Goal: Task Accomplishment & Management: Manage account settings

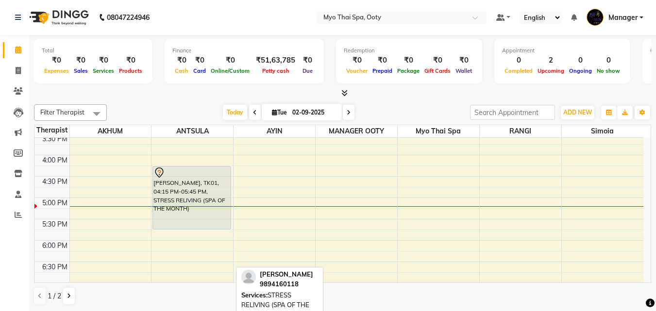
scroll to position [243, 0]
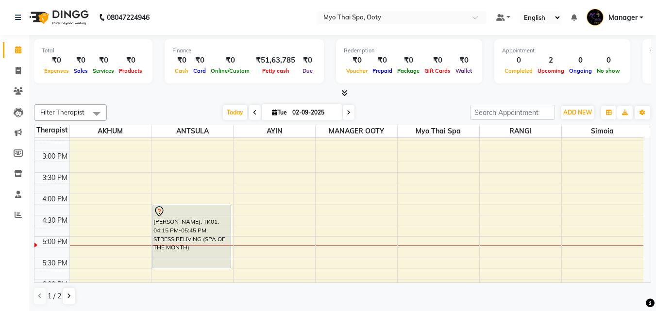
click at [117, 249] on div "9:00 AM 9:30 AM 10:00 AM 10:30 AM 11:00 AM 11:30 AM 12:00 PM 12:30 PM 1:00 PM 1…" at bounding box center [338, 172] width 609 height 555
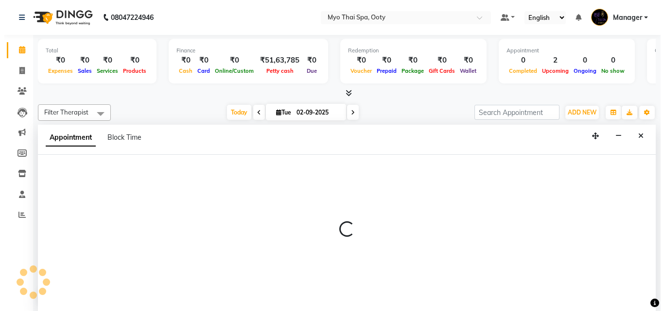
scroll to position [0, 0]
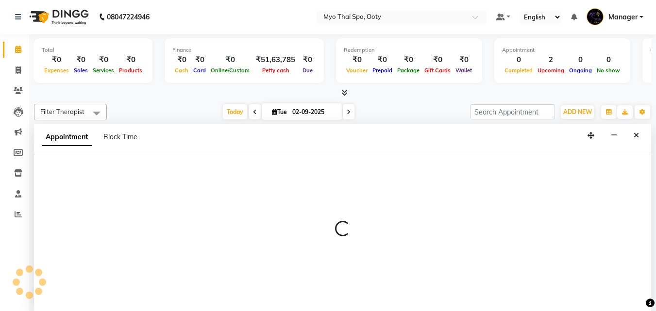
select select "59516"
select select "1035"
select select "tentative"
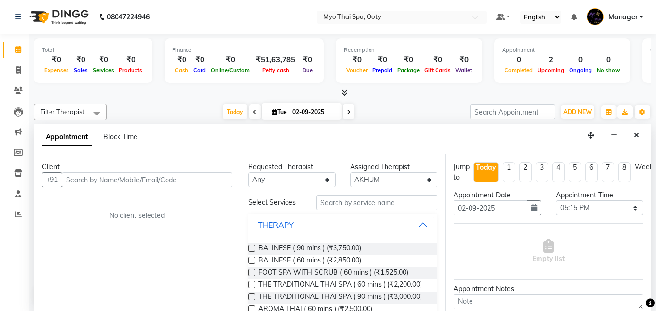
click at [125, 178] on input "text" at bounding box center [147, 179] width 171 height 15
type input "9961316810"
click at [214, 173] on button "Add Client" at bounding box center [212, 179] width 40 height 15
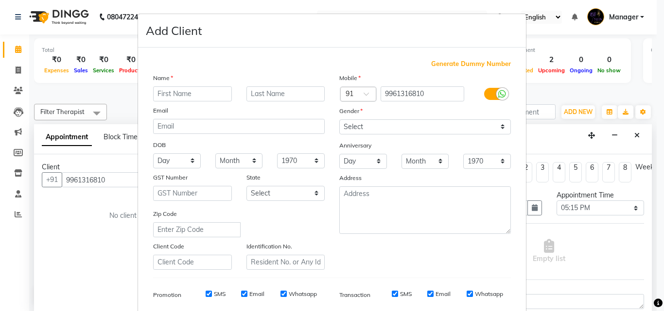
click at [190, 96] on input "text" at bounding box center [192, 93] width 79 height 15
type input "manu"
click at [462, 124] on select "Select [DEMOGRAPHIC_DATA] [DEMOGRAPHIC_DATA] Other Prefer Not To Say" at bounding box center [424, 127] width 171 height 15
select select "[DEMOGRAPHIC_DATA]"
click at [339, 120] on select "Select [DEMOGRAPHIC_DATA] [DEMOGRAPHIC_DATA] Other Prefer Not To Say" at bounding box center [424, 127] width 171 height 15
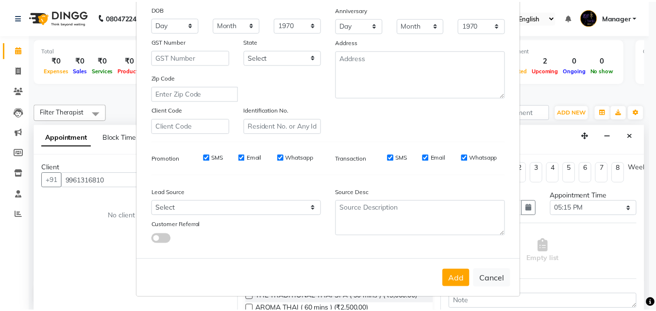
scroll to position [137, 0]
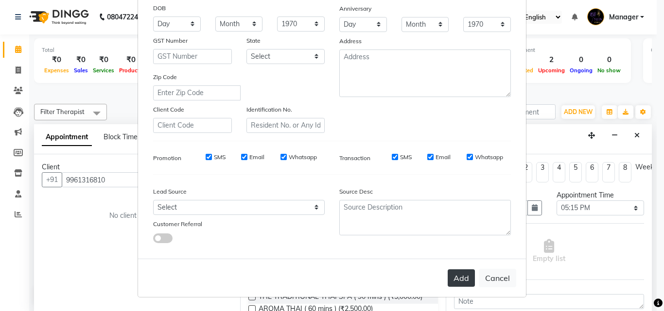
click at [452, 282] on button "Add" at bounding box center [460, 278] width 27 height 17
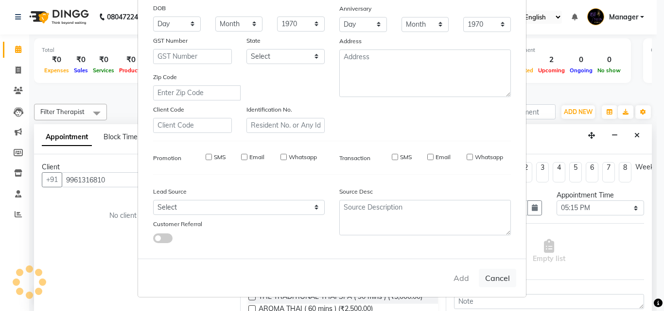
select select
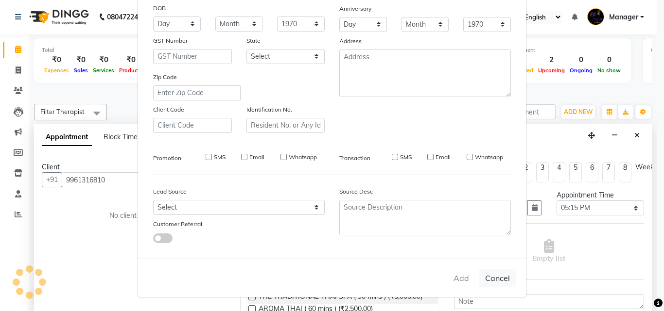
select select
checkbox input "false"
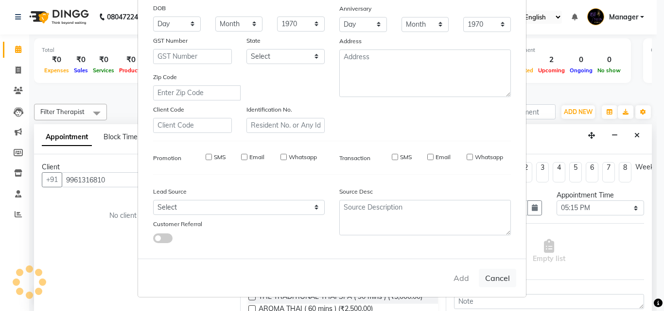
checkbox input "false"
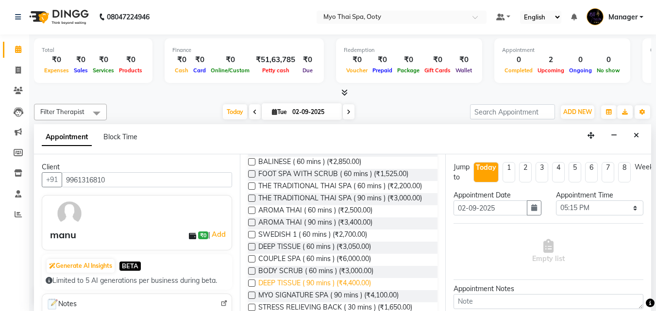
scroll to position [97, 0]
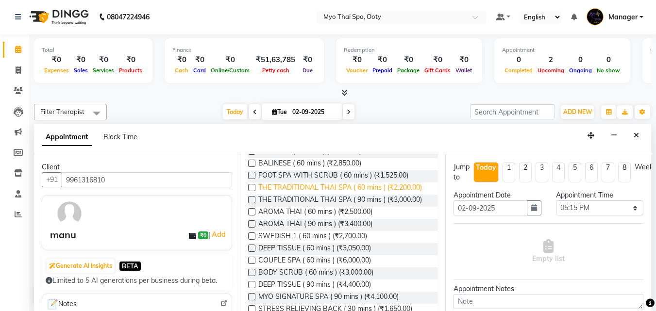
click at [310, 187] on span "THE TRADITIONAL THAI SPA ( 60 mins ) (₹2,200.00)" at bounding box center [340, 189] width 164 height 12
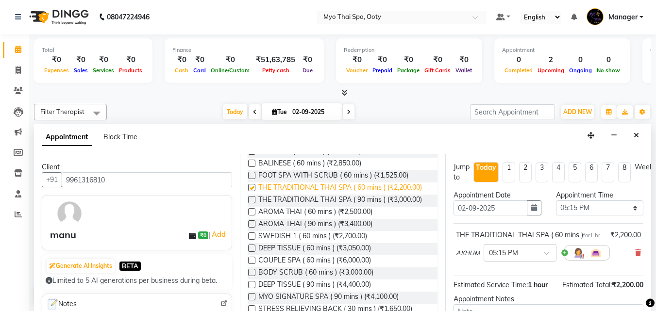
checkbox input "false"
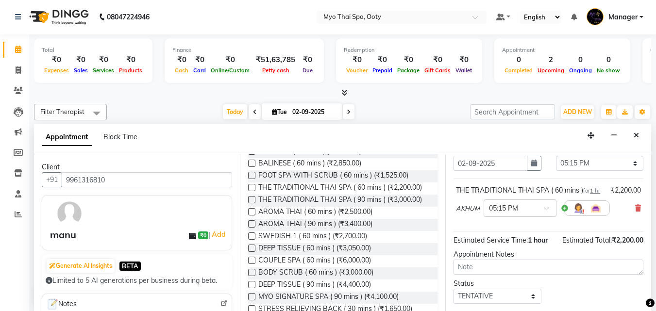
scroll to position [116, 0]
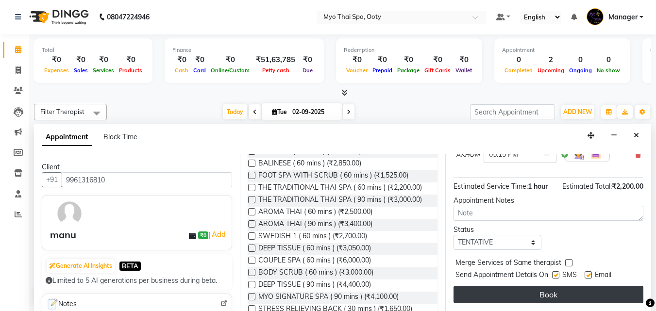
click at [523, 288] on button "Book" at bounding box center [549, 294] width 190 height 17
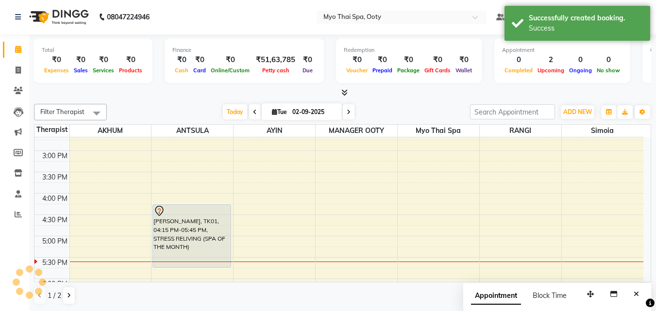
scroll to position [0, 0]
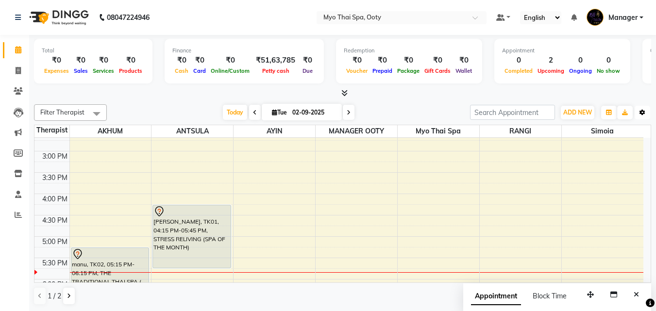
click at [647, 111] on button "Toggle Dropdown" at bounding box center [643, 113] width 16 height 14
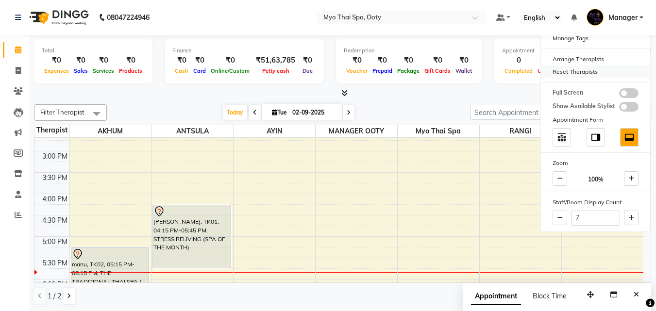
click at [609, 71] on div "Reset Therapists" at bounding box center [595, 72] width 109 height 13
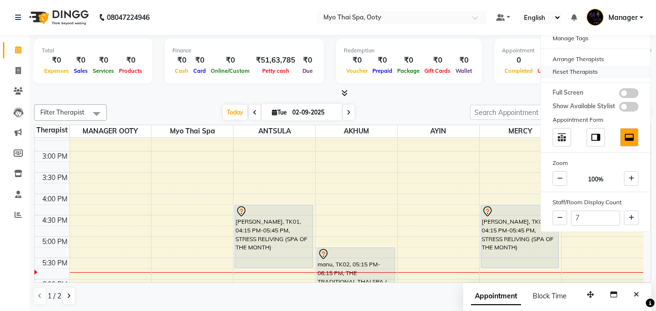
click at [583, 73] on div "Reset Therapists" at bounding box center [595, 72] width 109 height 13
click at [604, 260] on div "9:00 AM 9:30 AM 10:00 AM 10:30 AM 11:00 AM 11:30 AM 12:00 PM 12:30 PM 1:00 PM 1…" at bounding box center [338, 172] width 609 height 555
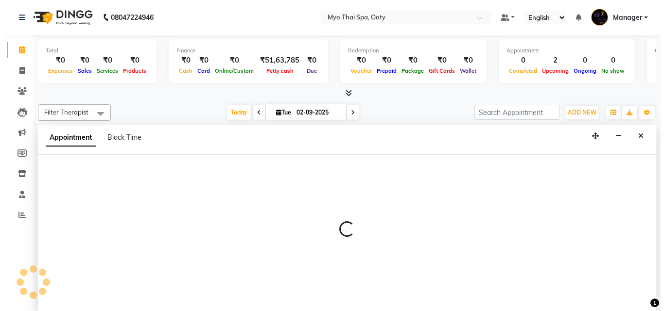
scroll to position [0, 0]
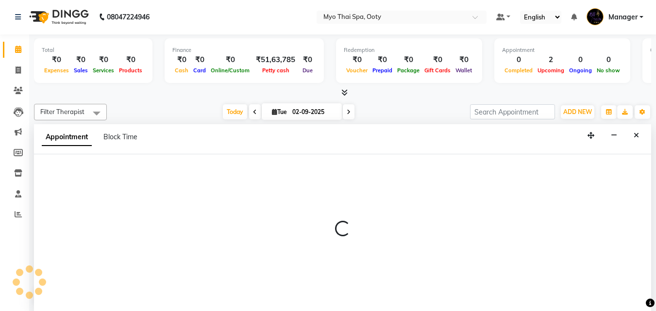
select select "88042"
select select "1050"
select select "tentative"
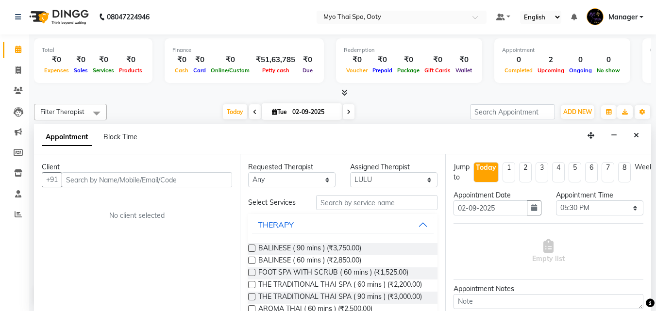
drag, startPoint x: 192, startPoint y: 185, endPoint x: 222, endPoint y: 176, distance: 30.8
click at [193, 185] on input "text" at bounding box center [147, 179] width 171 height 15
type input "7758990933"
click at [205, 177] on span "Add Client" at bounding box center [212, 179] width 33 height 9
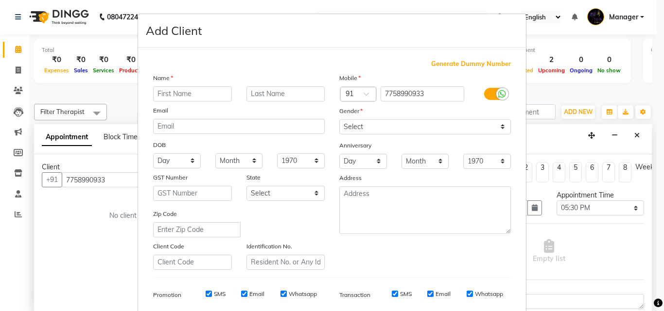
click at [184, 94] on input "text" at bounding box center [192, 93] width 79 height 15
type input "[PERSON_NAME]"
click at [415, 128] on select "Select [DEMOGRAPHIC_DATA] [DEMOGRAPHIC_DATA] Other Prefer Not To Say" at bounding box center [424, 127] width 171 height 15
select select "[DEMOGRAPHIC_DATA]"
click at [339, 120] on select "Select [DEMOGRAPHIC_DATA] [DEMOGRAPHIC_DATA] Other Prefer Not To Say" at bounding box center [424, 127] width 171 height 15
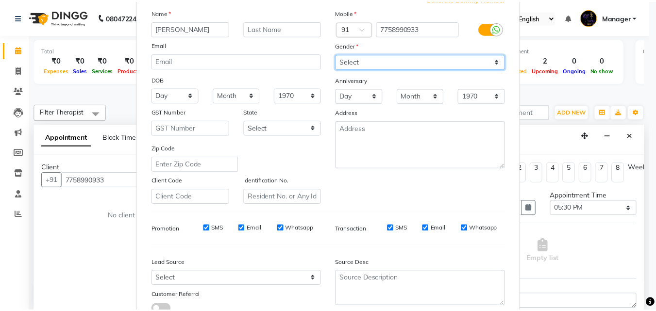
scroll to position [137, 0]
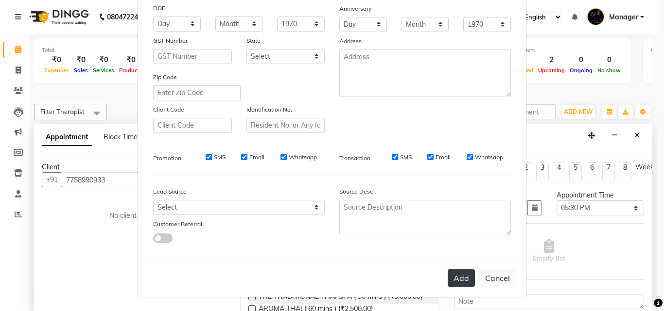
click at [462, 284] on button "Add" at bounding box center [460, 278] width 27 height 17
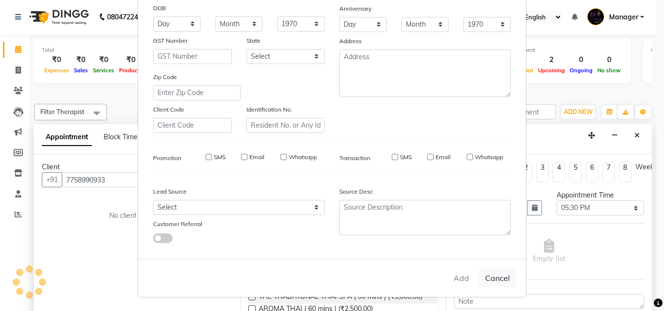
select select
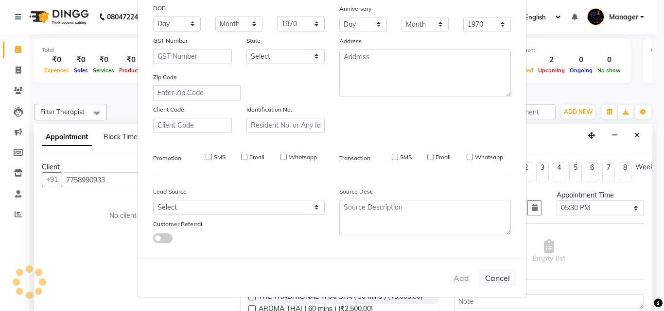
select select
checkbox input "false"
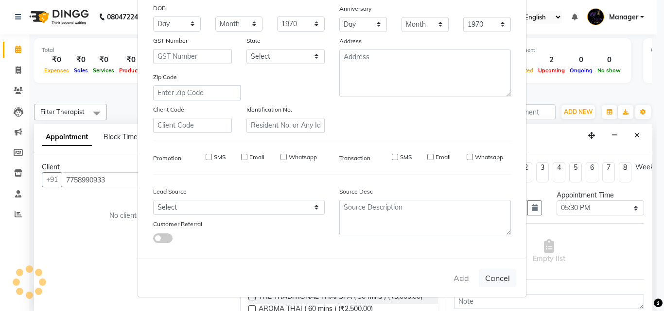
checkbox input "false"
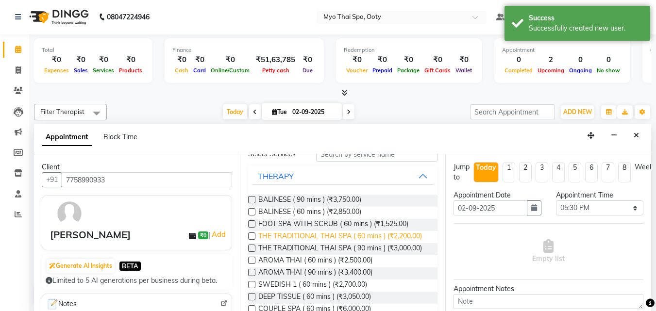
scroll to position [97, 0]
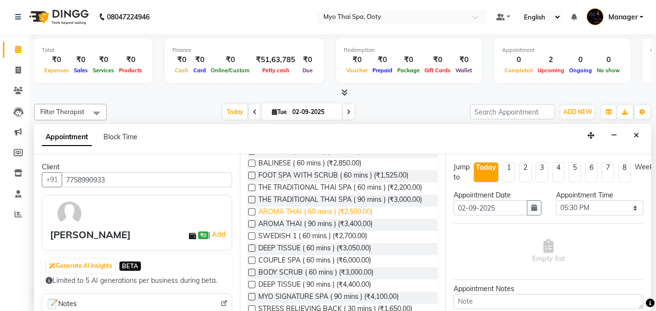
click at [294, 219] on span "AROMA THAI ( 60 mins ) (₹2,500.00)" at bounding box center [315, 213] width 114 height 12
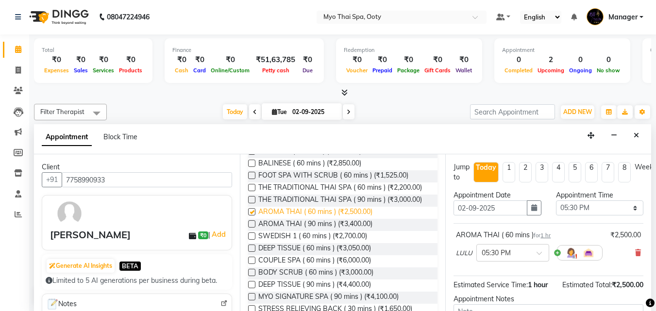
checkbox input "false"
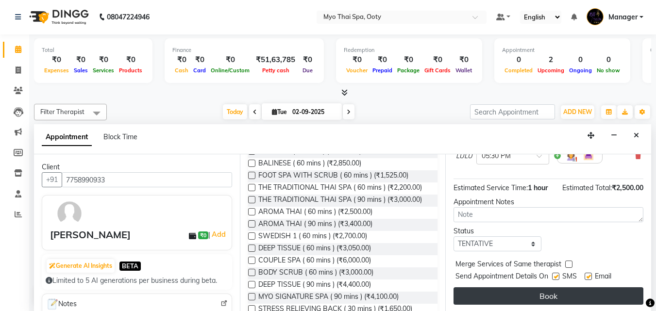
click at [541, 300] on button "Book" at bounding box center [549, 296] width 190 height 17
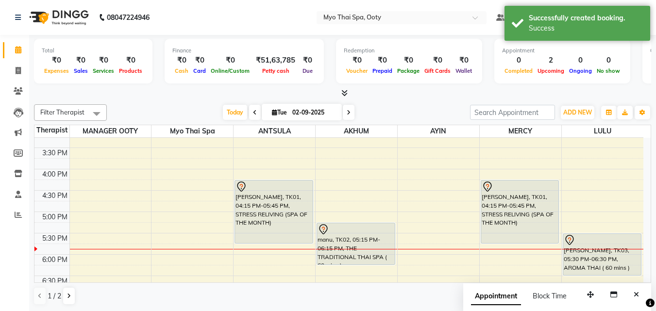
scroll to position [291, 0]
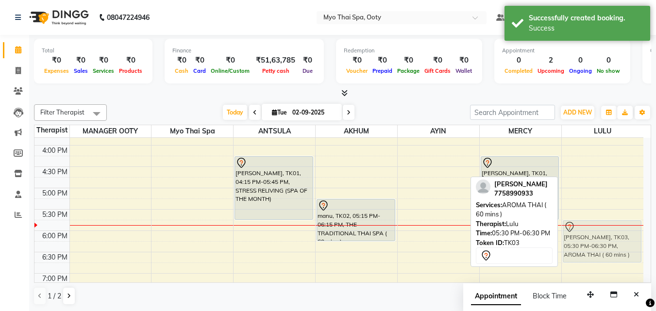
drag, startPoint x: 601, startPoint y: 224, endPoint x: 602, endPoint y: 231, distance: 6.8
click at [602, 231] on div "[PERSON_NAME], TK03, 05:30 PM-06:30 PM, AROMA THAI ( 60 mins ) [PERSON_NAME], T…" at bounding box center [603, 123] width 82 height 555
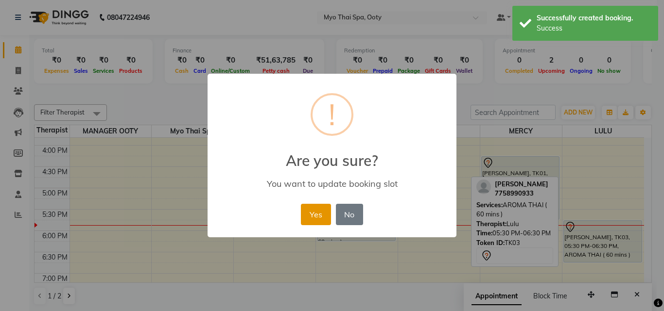
click at [327, 213] on button "Yes" at bounding box center [316, 214] width 30 height 21
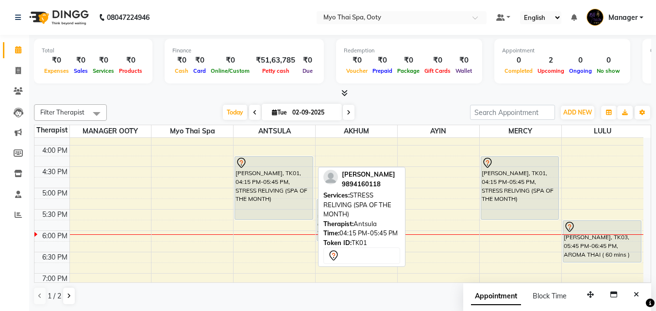
click at [288, 186] on div "[PERSON_NAME], TK01, 04:15 PM-05:45 PM, STRESS RELIVING (SPA OF THE MONTH)" at bounding box center [274, 188] width 78 height 63
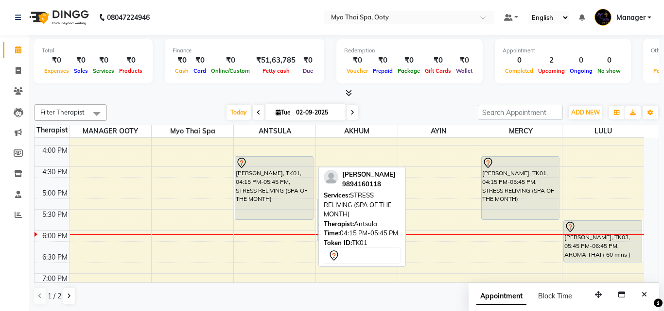
select select "7"
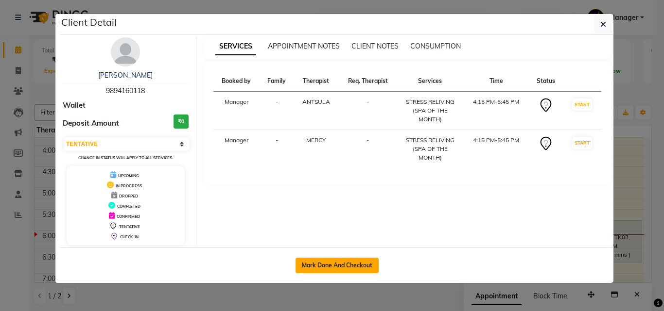
click at [358, 265] on button "Mark Done And Checkout" at bounding box center [336, 266] width 83 height 16
select select "service"
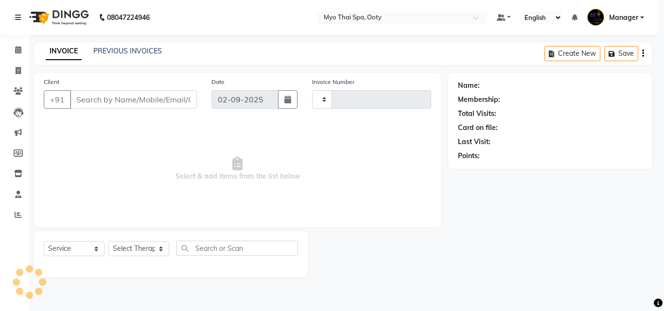
type input "0872"
select select "558"
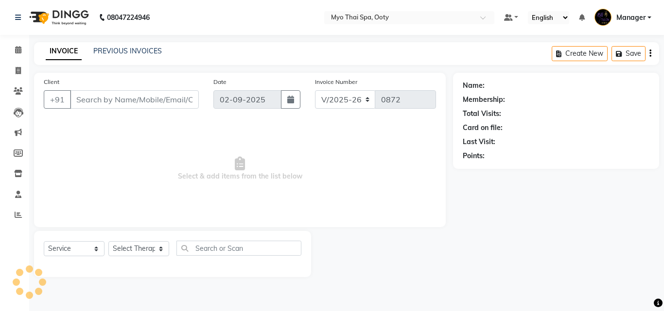
select select "V"
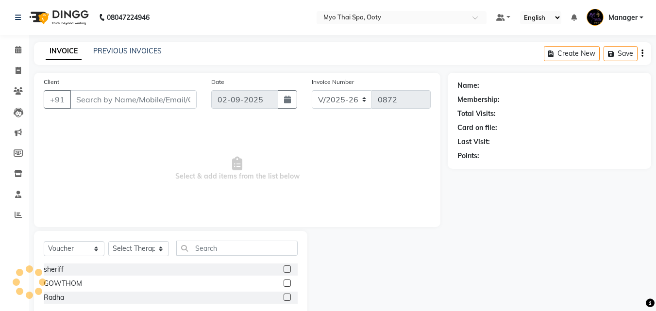
type input "9894160118"
select select "59515"
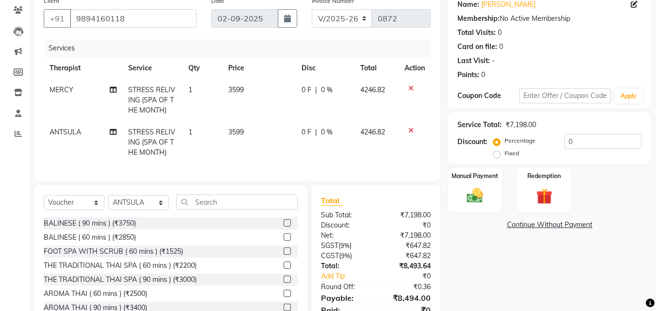
scroll to position [130, 0]
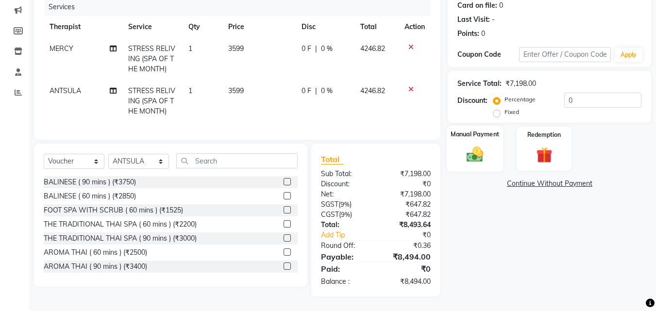
drag, startPoint x: 492, startPoint y: 152, endPoint x: 486, endPoint y: 153, distance: 6.4
click at [492, 152] on div "Manual Payment" at bounding box center [475, 149] width 57 height 46
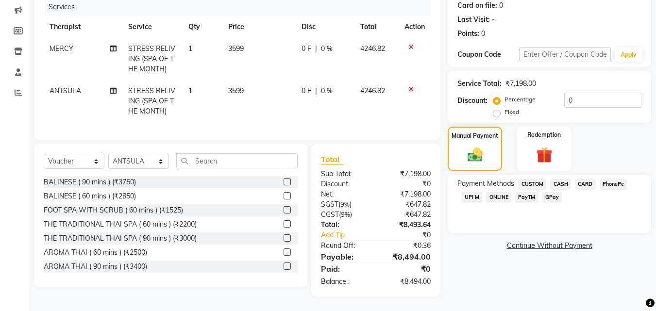
click at [478, 192] on span "UPI M" at bounding box center [472, 197] width 21 height 11
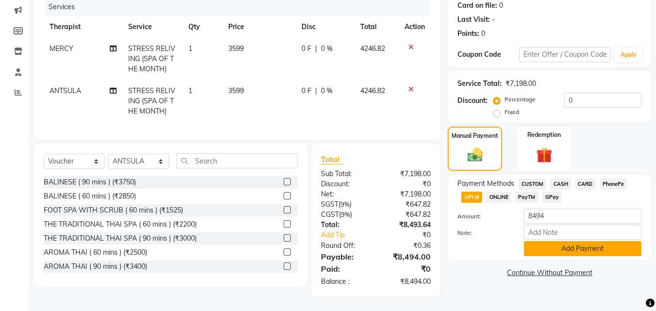
click at [575, 244] on button "Add Payment" at bounding box center [583, 248] width 118 height 15
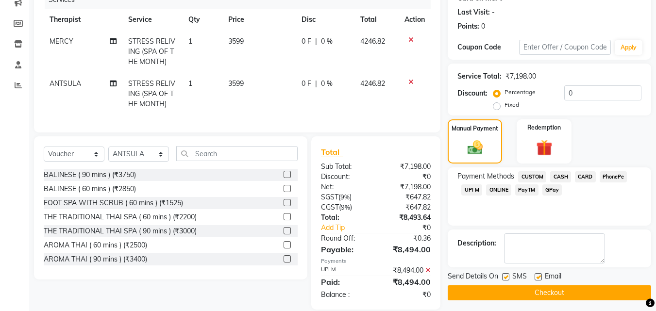
click at [543, 291] on button "Checkout" at bounding box center [550, 293] width 204 height 15
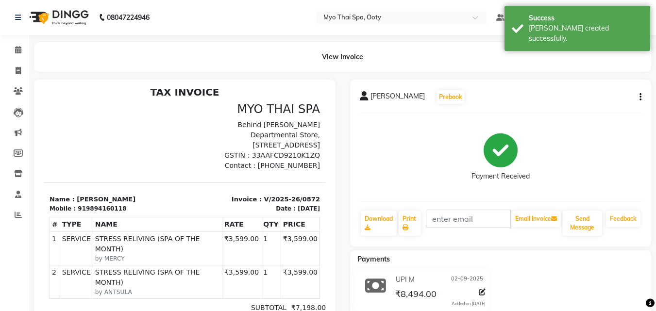
scroll to position [8, 0]
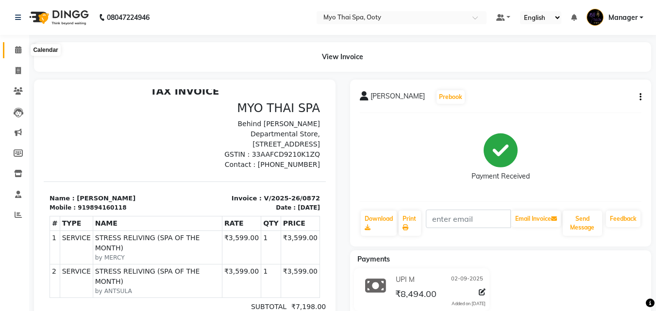
click at [17, 52] on icon at bounding box center [18, 49] width 6 height 7
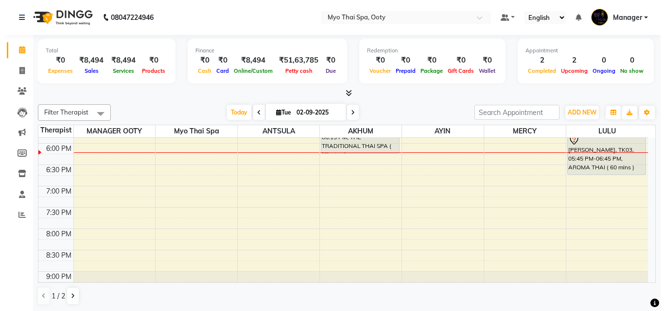
scroll to position [362, 0]
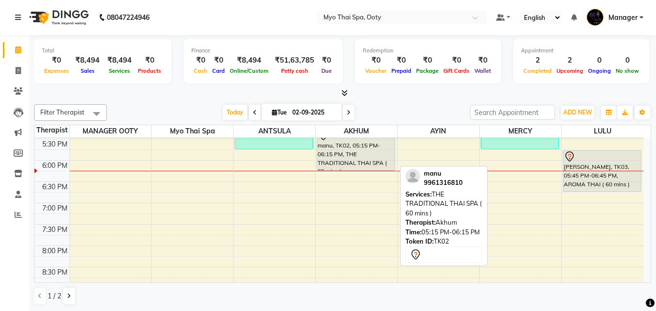
click at [346, 156] on div "manu, TK02, 05:15 PM-06:15 PM, THE TRADITIONAL THAI SPA ( 60 mins )" at bounding box center [356, 149] width 78 height 41
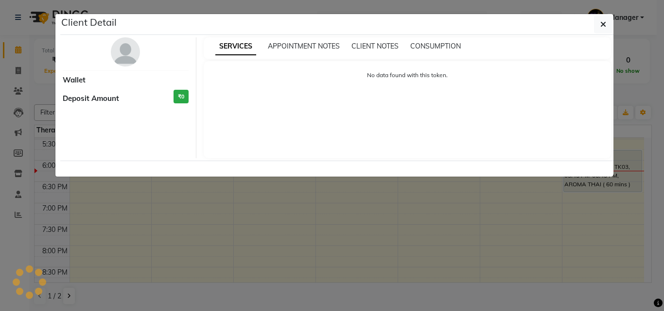
select select "7"
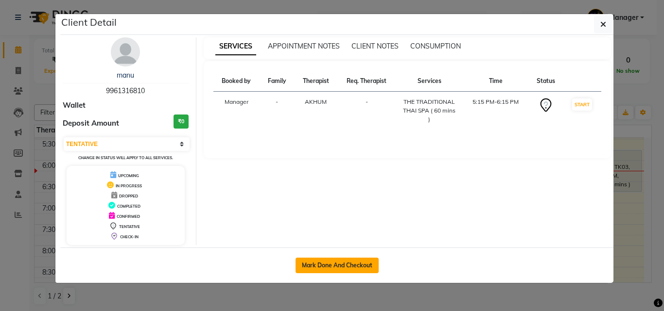
click at [342, 258] on button "Mark Done And Checkout" at bounding box center [336, 266] width 83 height 16
select select "service"
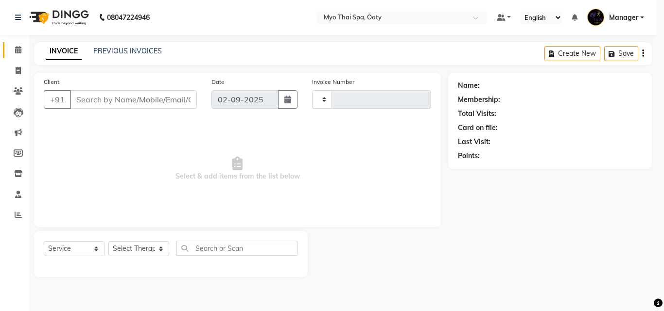
type input "0873"
select select "3"
select select "558"
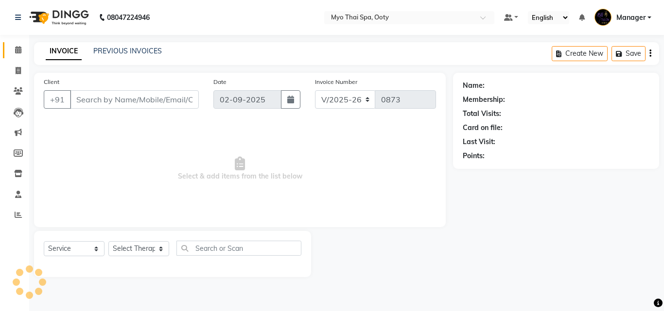
select select "V"
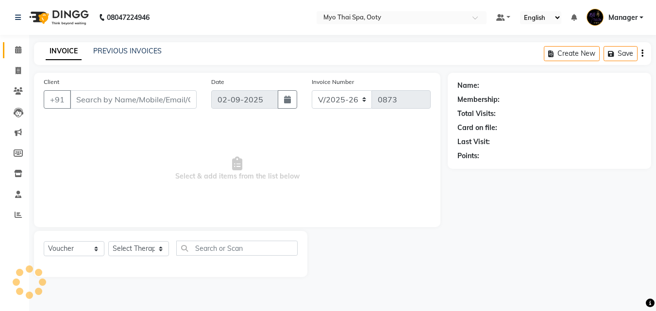
type input "9961316810"
select select "59516"
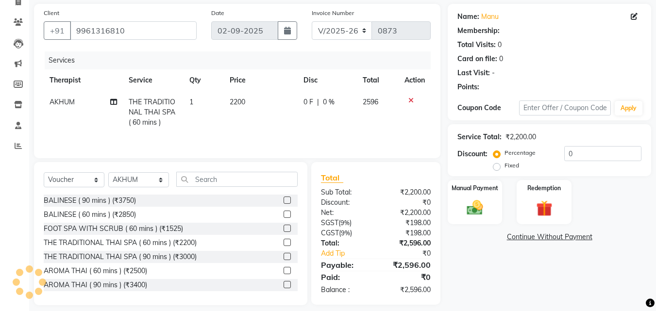
scroll to position [78, 0]
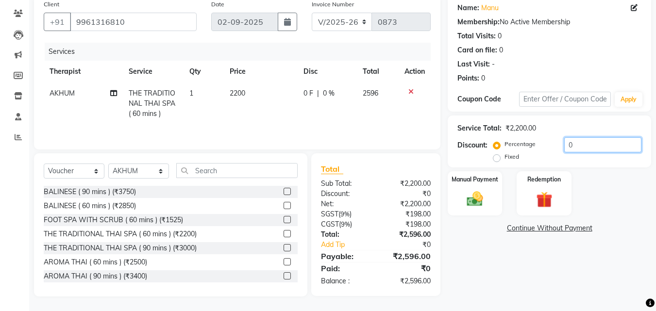
click at [581, 141] on input "0" at bounding box center [602, 144] width 77 height 15
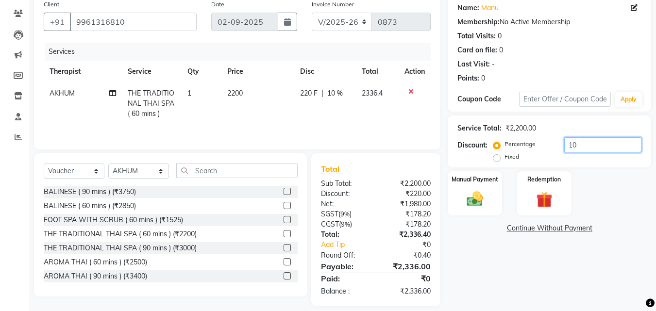
type input "1"
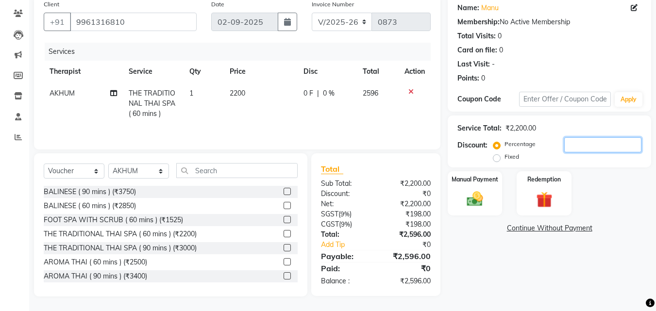
type input "2"
type input "3"
type input "4"
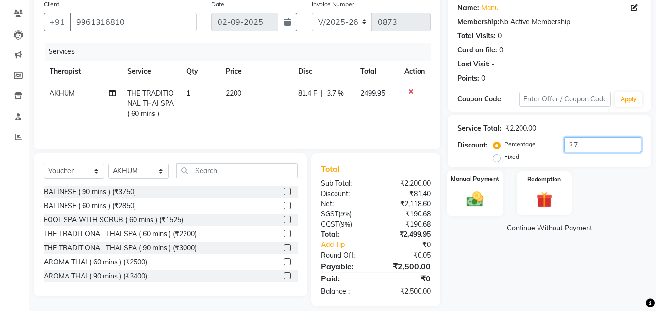
type input "3.7"
click at [484, 196] on img at bounding box center [475, 198] width 27 height 19
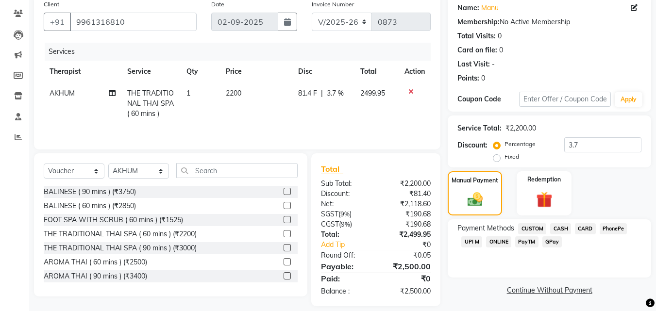
click at [562, 228] on span "CASH" at bounding box center [560, 228] width 21 height 11
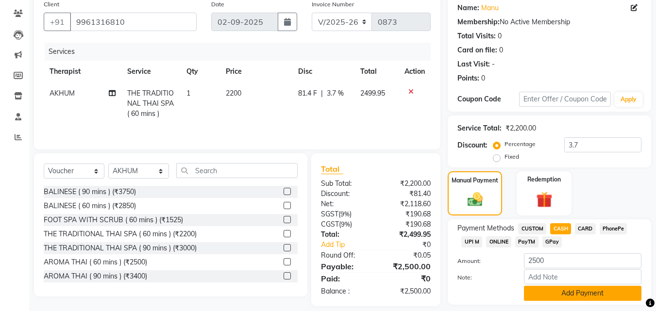
click at [557, 298] on button "Add Payment" at bounding box center [583, 293] width 118 height 15
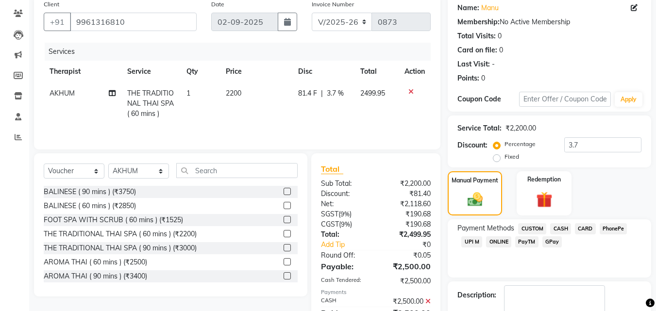
scroll to position [134, 0]
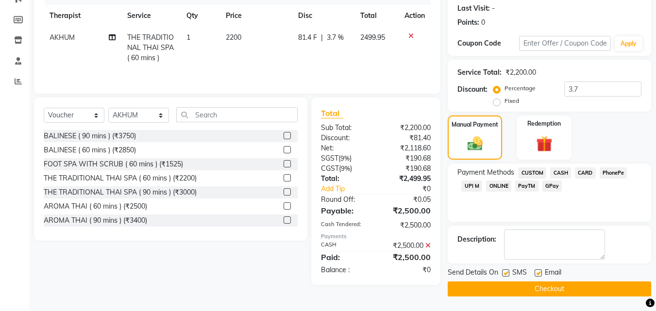
click at [551, 289] on button "Checkout" at bounding box center [550, 289] width 204 height 15
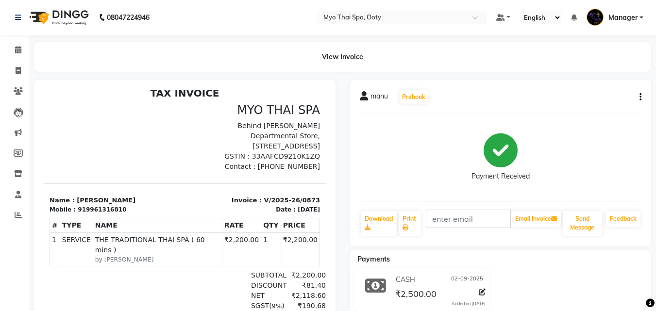
scroll to position [8, 0]
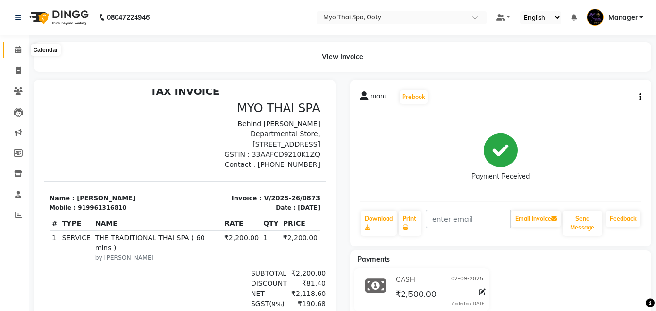
click at [19, 48] on icon at bounding box center [18, 49] width 6 height 7
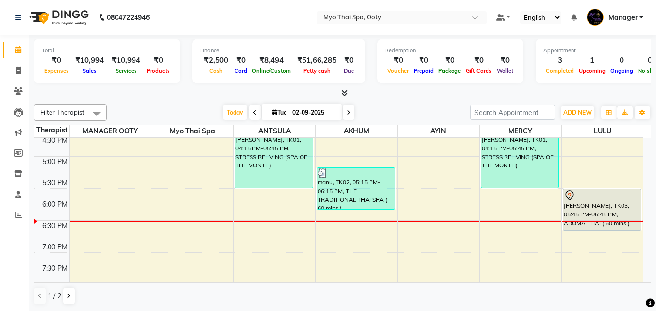
scroll to position [340, 0]
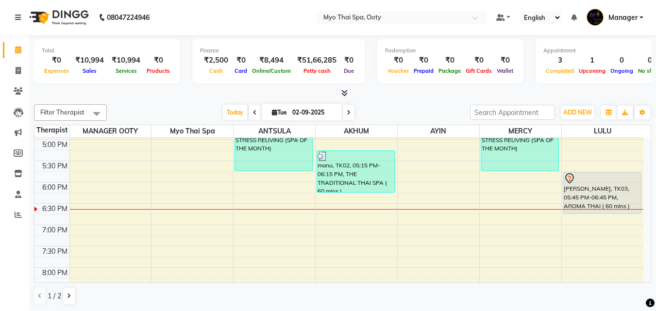
click at [537, 216] on div "9:00 AM 9:30 AM 10:00 AM 10:30 AM 11:00 AM 11:30 AM 12:00 PM 12:30 PM 1:00 PM 1…" at bounding box center [338, 75] width 609 height 555
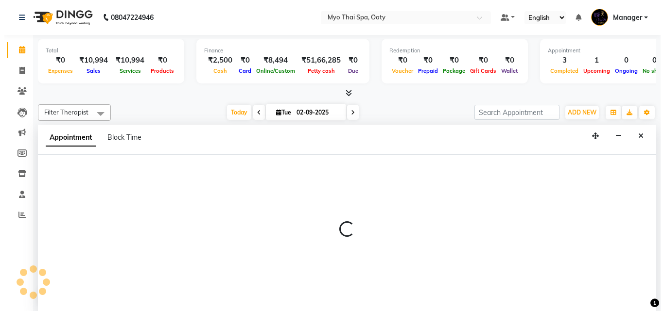
scroll to position [0, 0]
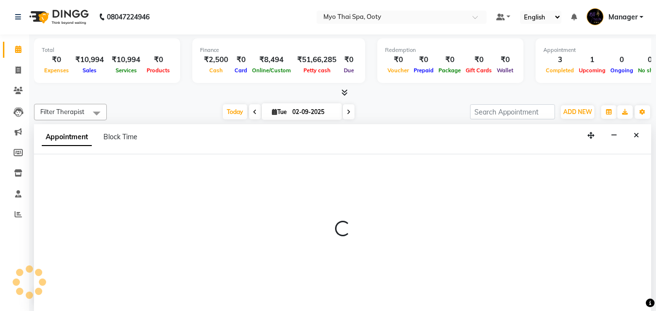
select select "86044"
select select "1125"
select select "tentative"
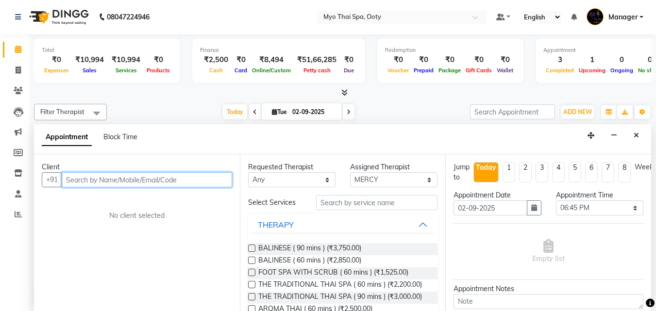
click at [203, 180] on input "text" at bounding box center [147, 179] width 171 height 15
type input "9065382434"
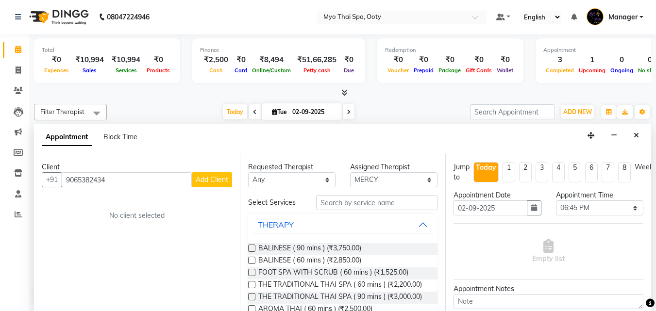
click at [223, 180] on span "Add Client" at bounding box center [212, 179] width 33 height 9
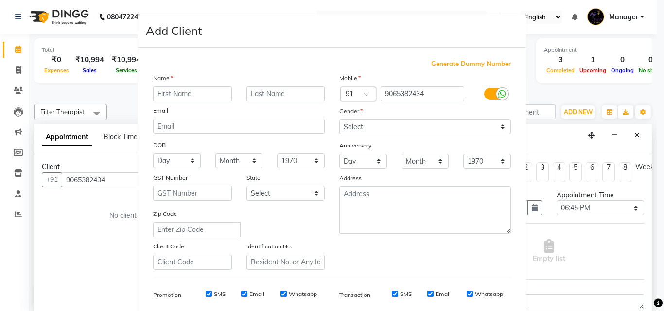
click at [169, 92] on input "text" at bounding box center [192, 93] width 79 height 15
type input "SUMIT"
click at [344, 124] on select "Select [DEMOGRAPHIC_DATA] [DEMOGRAPHIC_DATA] Other Prefer Not To Say" at bounding box center [424, 127] width 171 height 15
select select "[DEMOGRAPHIC_DATA]"
click at [339, 120] on select "Select [DEMOGRAPHIC_DATA] [DEMOGRAPHIC_DATA] Other Prefer Not To Say" at bounding box center [424, 127] width 171 height 15
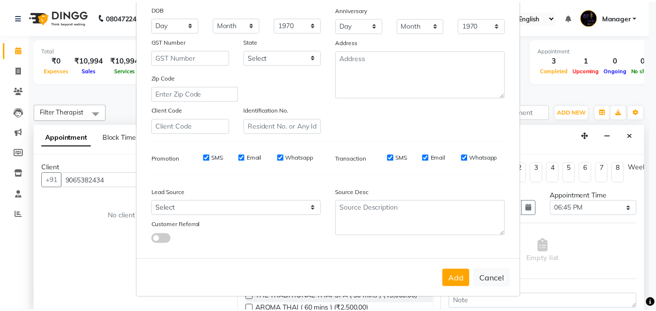
scroll to position [137, 0]
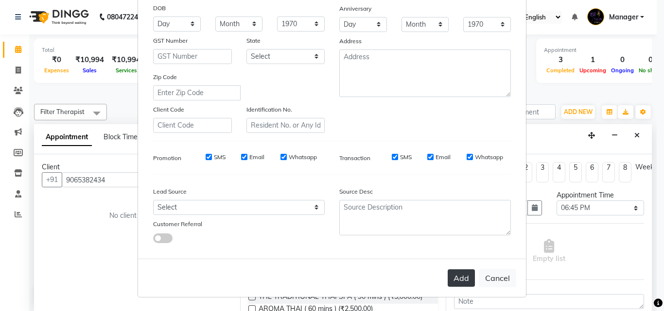
click at [461, 286] on button "Add" at bounding box center [460, 278] width 27 height 17
select select
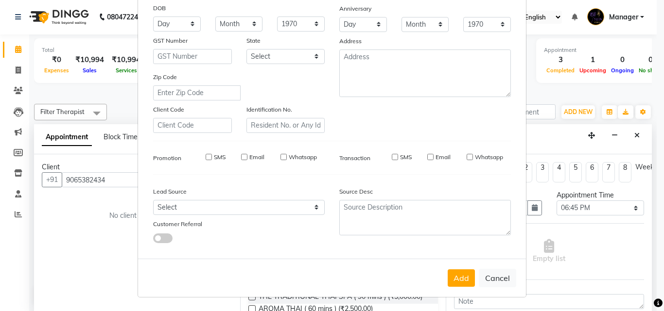
select select
checkbox input "false"
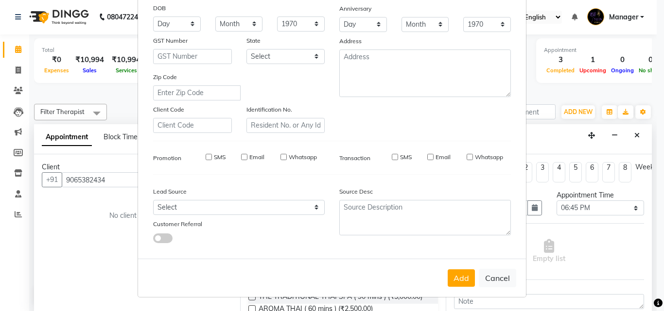
checkbox input "false"
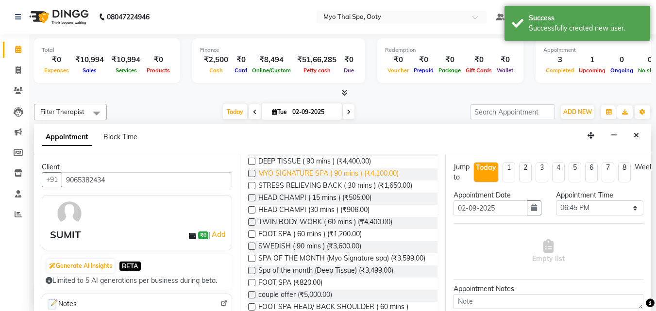
scroll to position [243, 0]
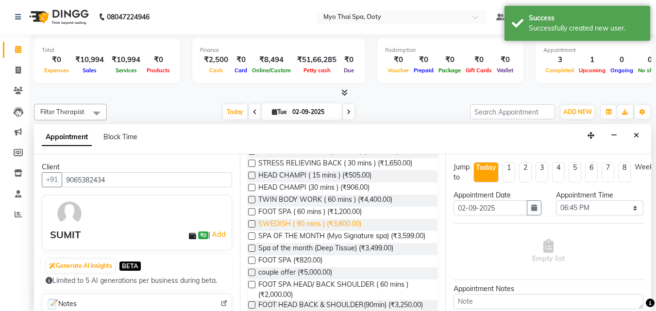
click at [292, 231] on span "SWEDISH ( 90 mins ) (₹3,600.00)" at bounding box center [309, 225] width 103 height 12
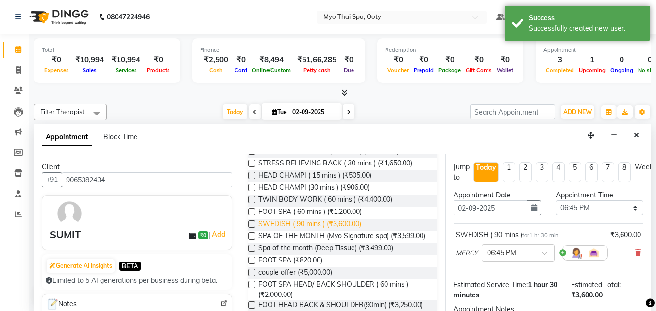
click at [292, 231] on span "SWEDISH ( 90 mins ) (₹3,600.00)" at bounding box center [309, 225] width 103 height 12
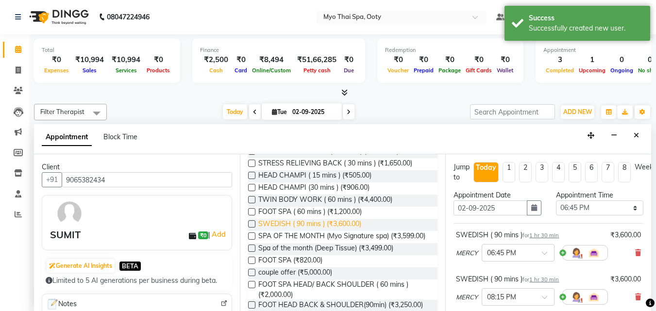
click at [292, 231] on span "SWEDISH ( 90 mins ) (₹3,600.00)" at bounding box center [309, 225] width 103 height 12
checkbox input "false"
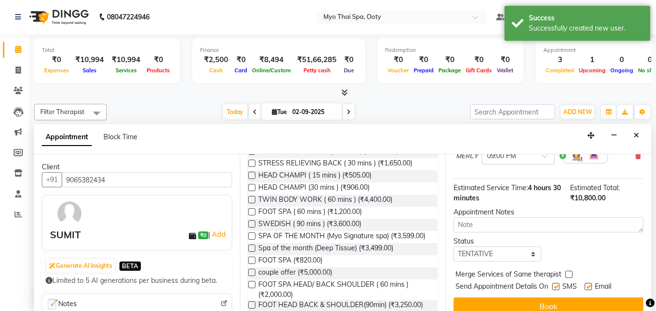
scroll to position [194, 0]
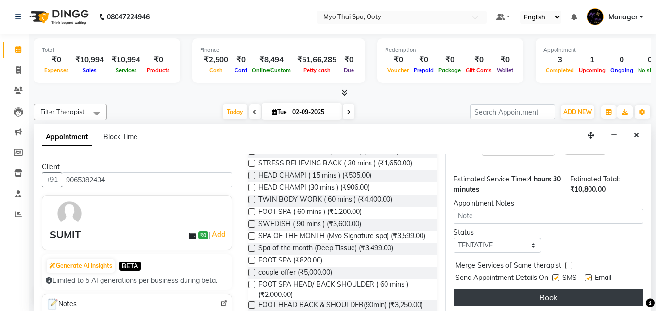
click at [597, 303] on button "Book" at bounding box center [549, 297] width 190 height 17
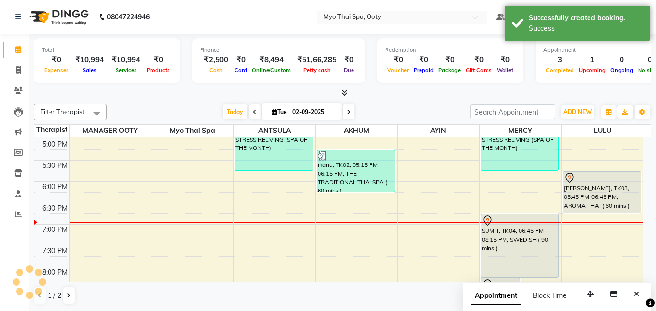
scroll to position [0, 0]
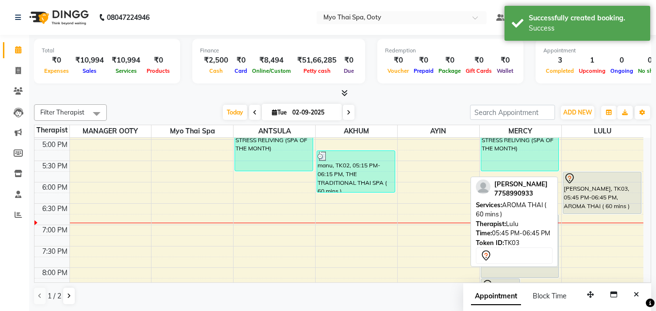
click at [581, 196] on div "[PERSON_NAME], TK03, 05:45 PM-06:45 PM, AROMA THAI ( 60 mins )" at bounding box center [603, 192] width 78 height 41
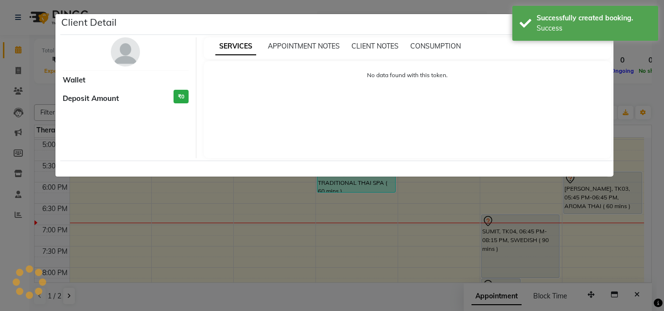
select select "7"
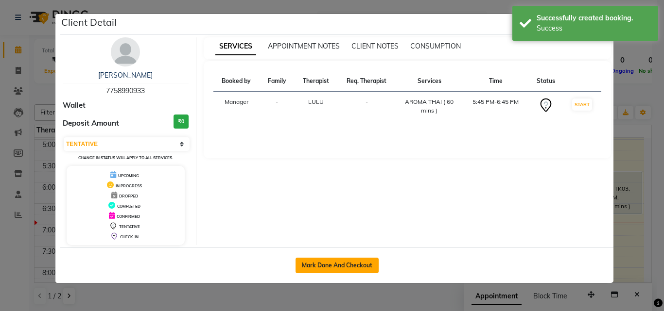
click at [331, 263] on button "Mark Done And Checkout" at bounding box center [336, 266] width 83 height 16
select select "service"
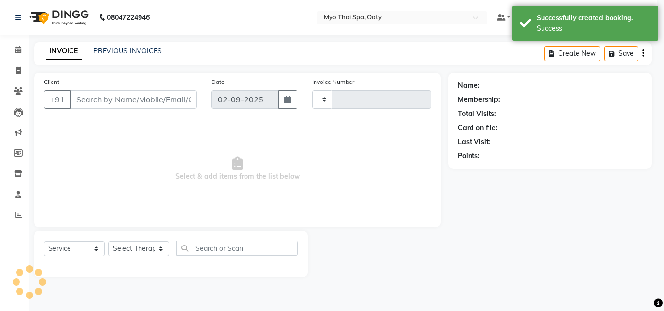
type input "0874"
select select "558"
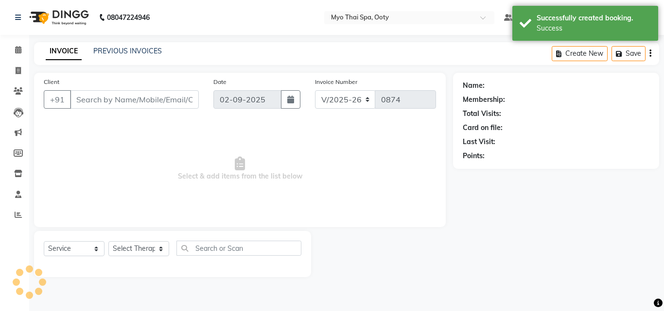
select select "V"
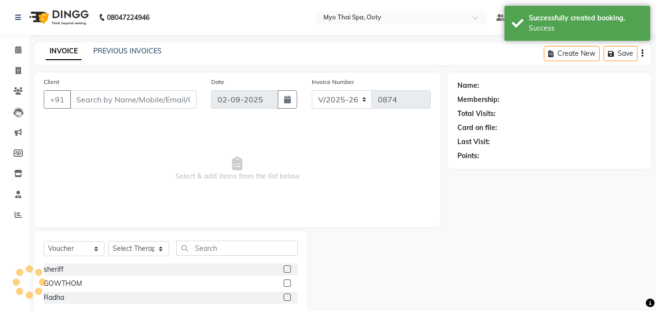
type input "7758990933"
select select "88042"
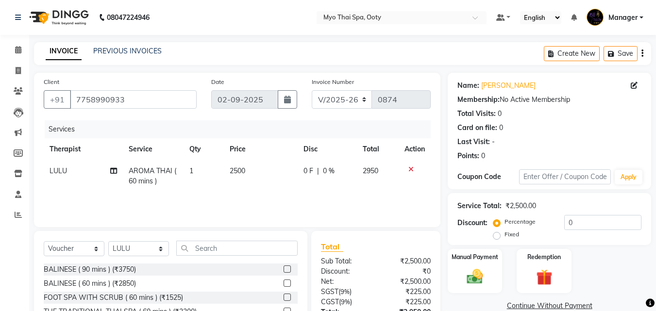
scroll to position [78, 0]
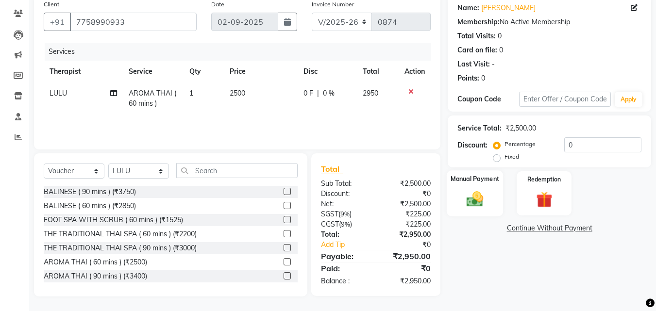
click at [474, 210] on div "Manual Payment" at bounding box center [475, 194] width 57 height 46
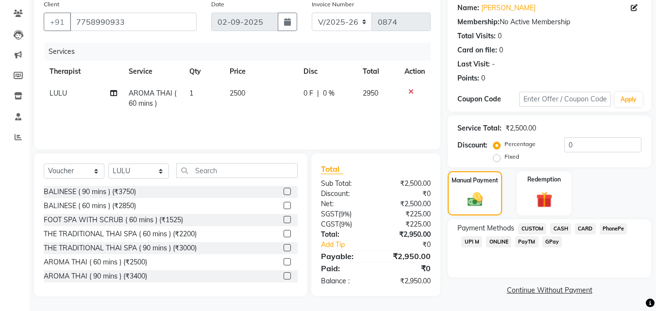
click at [471, 240] on span "UPI M" at bounding box center [472, 242] width 21 height 11
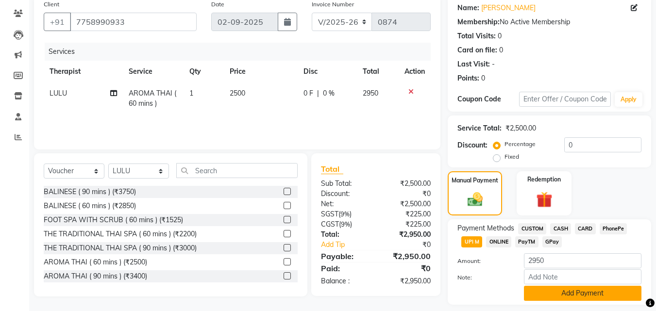
click at [583, 297] on button "Add Payment" at bounding box center [583, 293] width 118 height 15
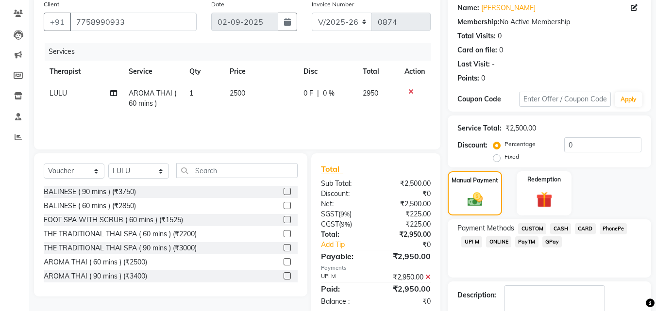
click at [474, 243] on span "UPI M" at bounding box center [472, 242] width 21 height 11
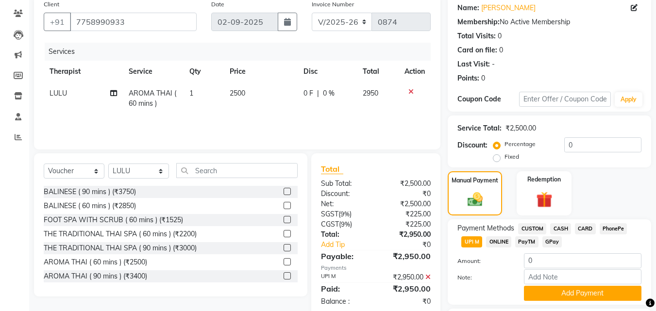
scroll to position [161, 0]
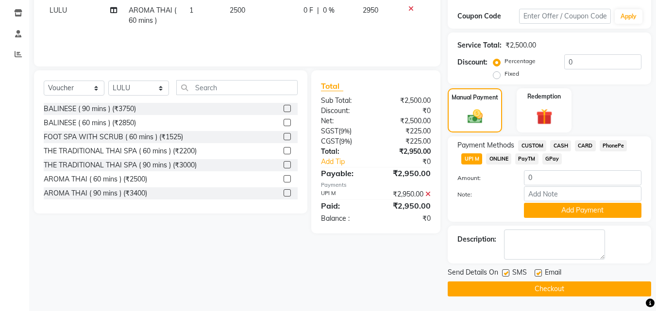
click at [520, 287] on button "Checkout" at bounding box center [550, 289] width 204 height 15
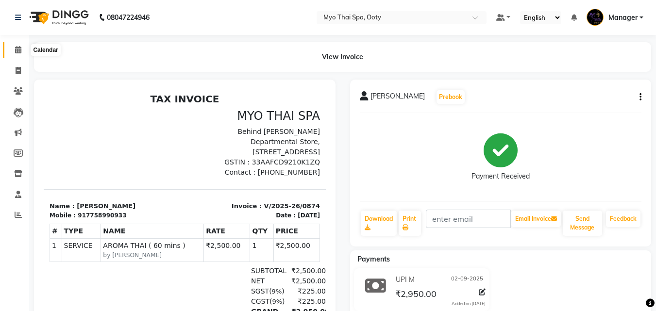
click at [21, 53] on icon at bounding box center [18, 49] width 6 height 7
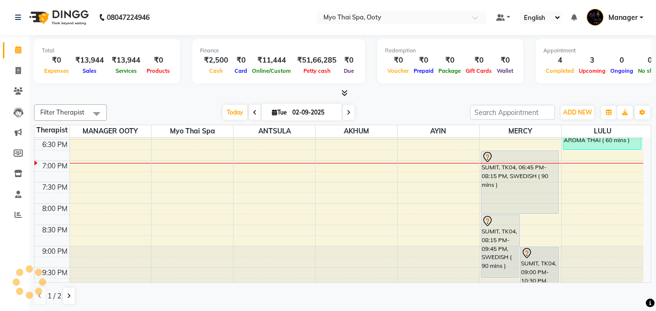
scroll to position [410, 0]
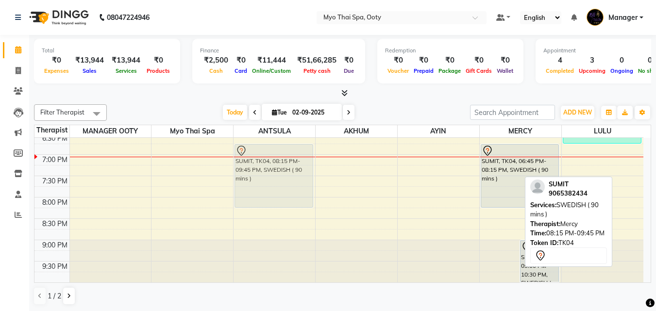
drag, startPoint x: 500, startPoint y: 232, endPoint x: 267, endPoint y: 170, distance: 241.3
click at [267, 170] on tr "[PERSON_NAME], TK01, 04:15 PM-05:45 PM, STRESS RELIVING (SPA OF THE MONTH) SUMI…" at bounding box center [338, 4] width 609 height 555
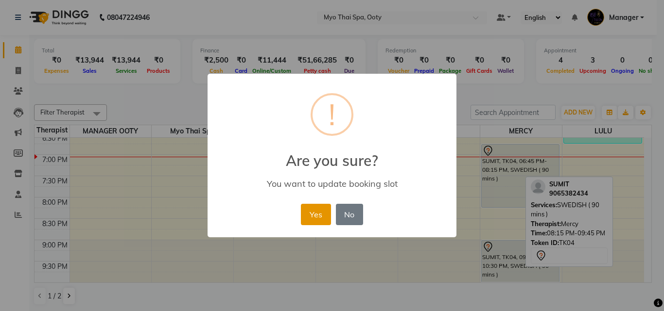
click at [324, 212] on button "Yes" at bounding box center [316, 214] width 30 height 21
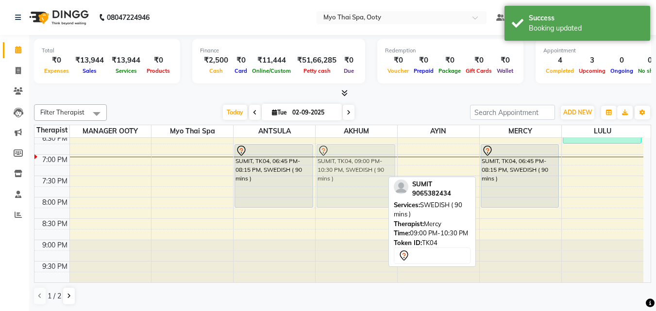
drag, startPoint x: 511, startPoint y: 268, endPoint x: 331, endPoint y: 170, distance: 204.6
click at [331, 170] on tr "[PERSON_NAME], TK01, 04:15 PM-05:45 PM, STRESS RELIVING (SPA OF THE MONTH) SUMI…" at bounding box center [338, 4] width 609 height 555
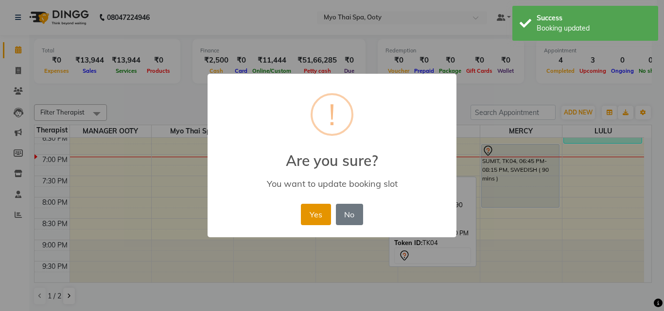
click at [319, 211] on button "Yes" at bounding box center [316, 214] width 30 height 21
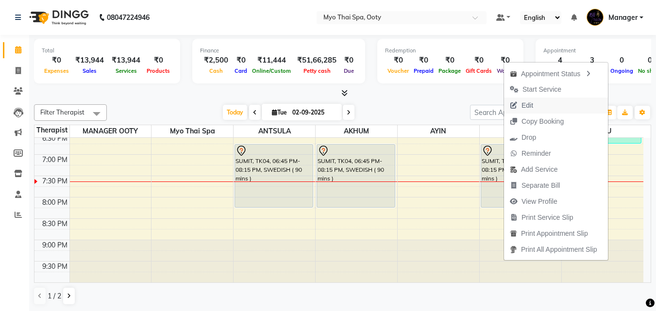
click at [526, 106] on span "Edit" at bounding box center [528, 106] width 12 height 10
select select "tentative"
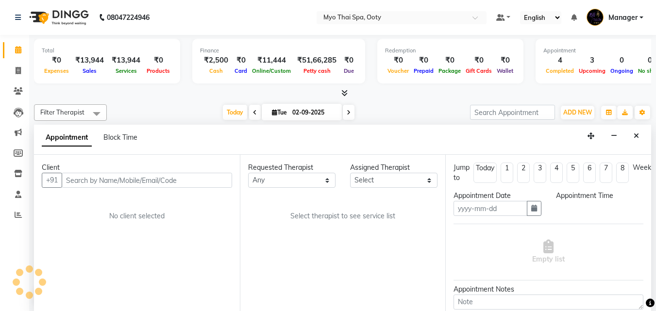
scroll to position [0, 0]
type input "02-09-2025"
select select "59516"
select select "1125"
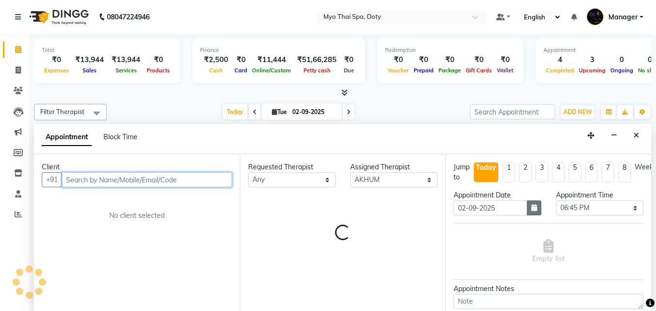
scroll to position [410, 0]
select select "62"
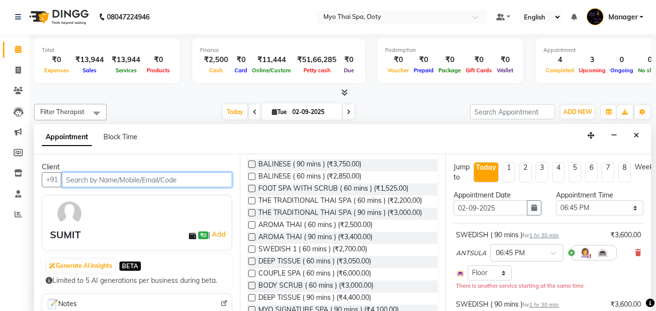
scroll to position [97, 0]
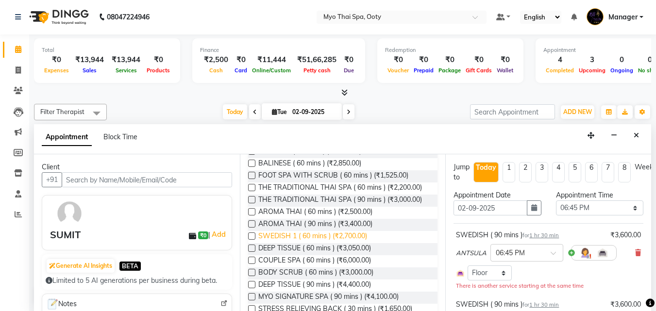
click at [296, 243] on span "SWEDISH 1 ( 60 mins ) (₹2,700.00)" at bounding box center [312, 237] width 109 height 12
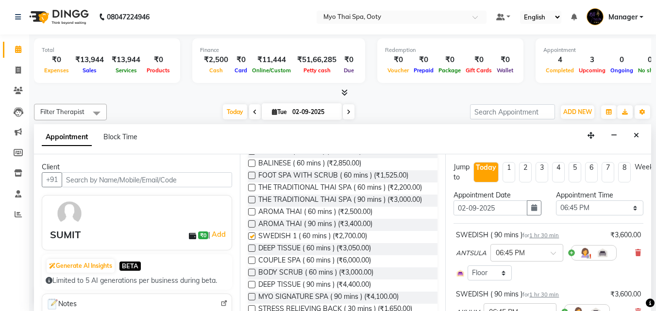
checkbox input "false"
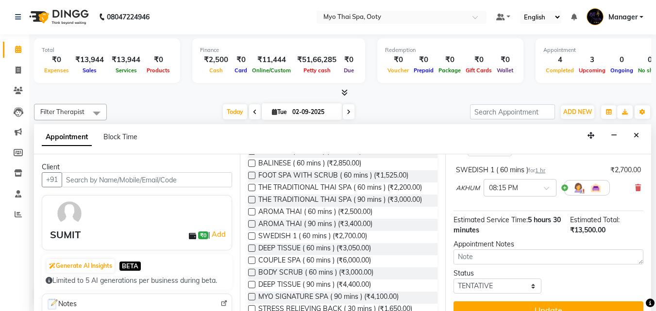
scroll to position [266, 0]
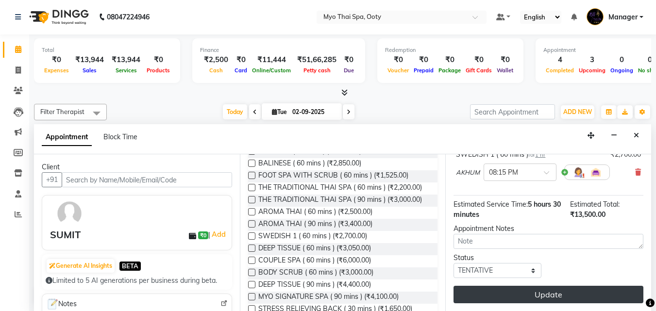
click at [512, 286] on button "Update" at bounding box center [549, 294] width 190 height 17
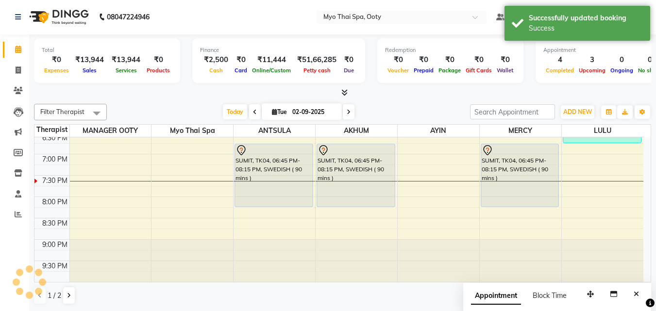
scroll to position [0, 0]
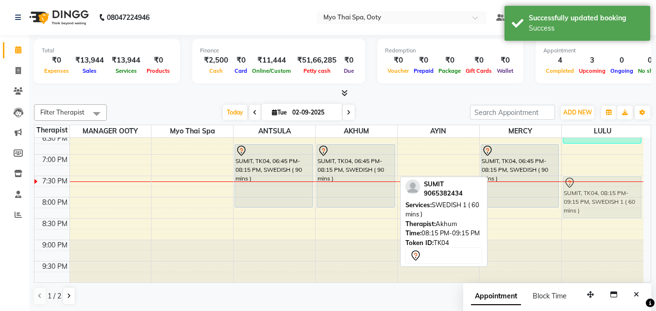
drag, startPoint x: 342, startPoint y: 231, endPoint x: 582, endPoint y: 203, distance: 241.6
click at [582, 203] on tr "[PERSON_NAME], TK01, 04:15 PM-05:45 PM, STRESS RELIVING (SPA OF THE MONTH) SUMI…" at bounding box center [338, 4] width 609 height 555
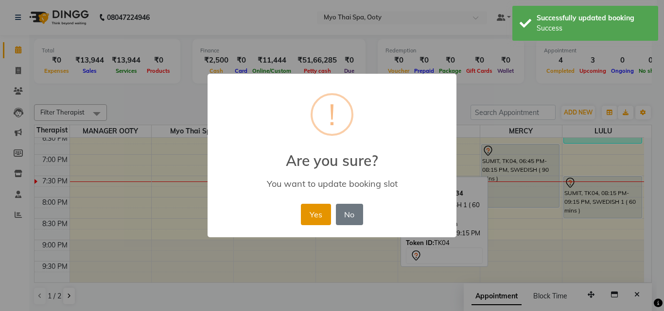
click at [323, 212] on button "Yes" at bounding box center [316, 214] width 30 height 21
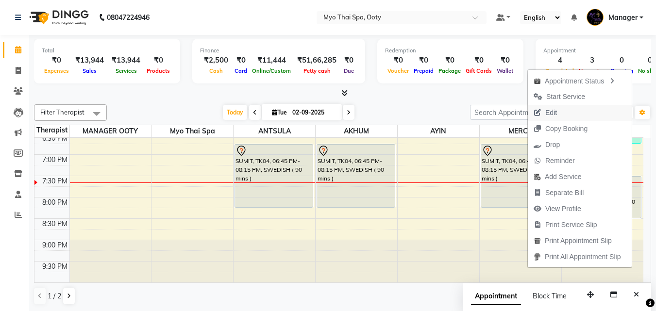
click at [554, 111] on span "Edit" at bounding box center [552, 113] width 12 height 10
select select "tentative"
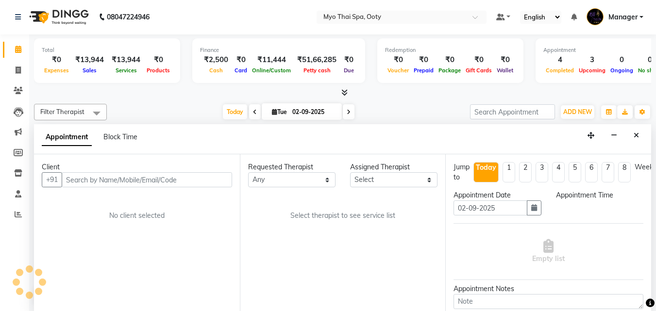
select select "88042"
select select "1125"
select select "62"
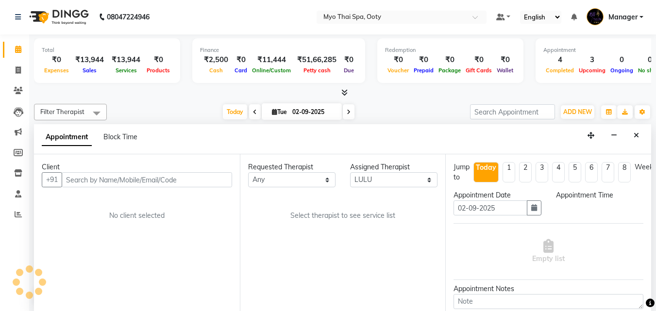
select select "62"
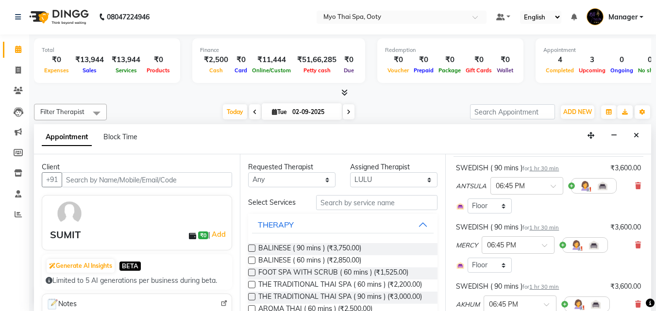
scroll to position [194, 0]
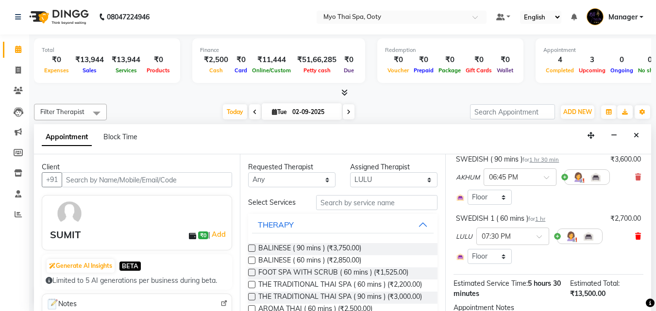
click at [635, 239] on icon at bounding box center [638, 236] width 6 height 7
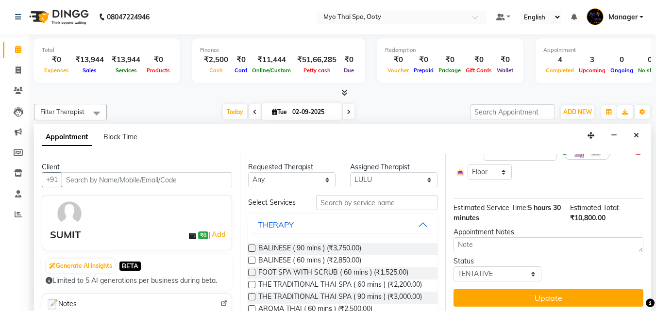
scroll to position [230, 0]
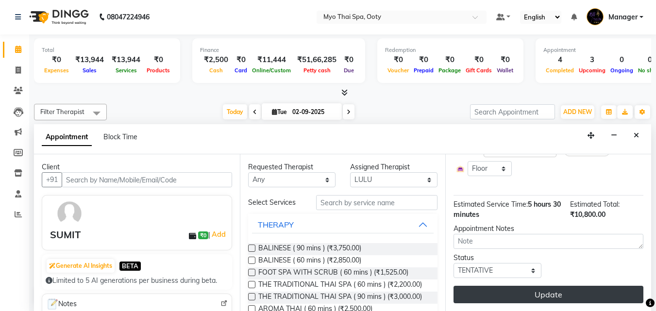
click at [589, 286] on button "Update" at bounding box center [549, 294] width 190 height 17
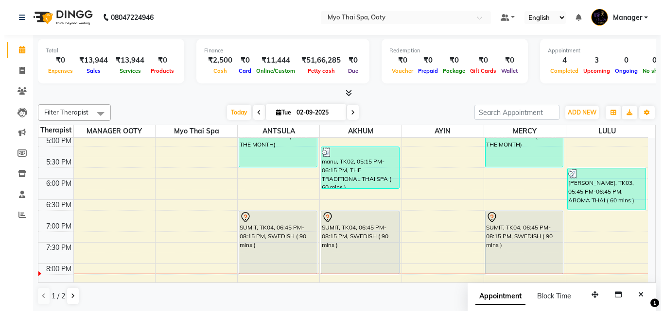
scroll to position [410, 0]
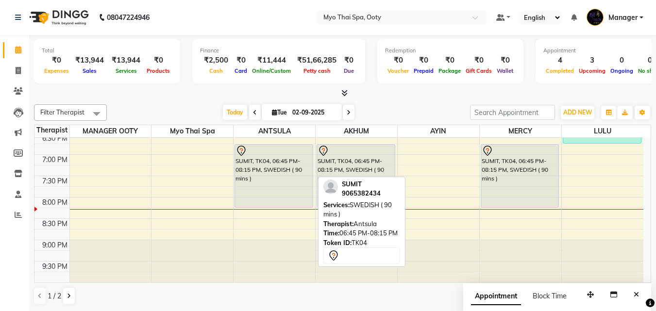
click at [292, 175] on div "SUMIT, TK04, 06:45 PM-08:15 PM, SWEDISH ( 90 mins )" at bounding box center [274, 176] width 78 height 63
click at [297, 174] on div "SUMIT, TK04, 06:45 PM-08:15 PM, SWEDISH ( 90 mins )" at bounding box center [274, 176] width 78 height 63
select select "7"
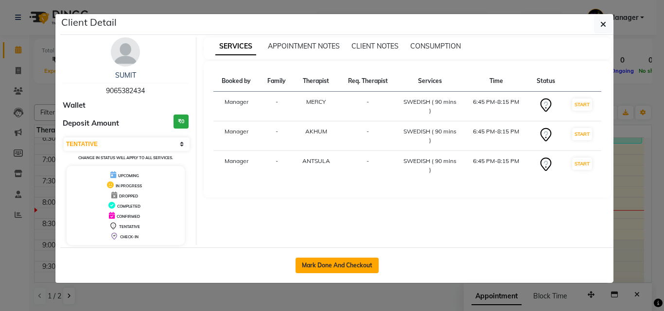
click at [310, 262] on button "Mark Done And Checkout" at bounding box center [336, 266] width 83 height 16
select select "service"
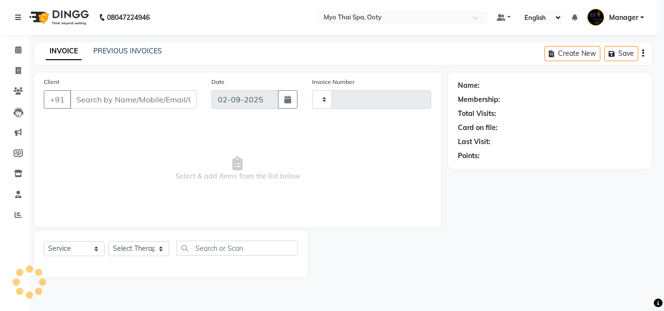
type input "0875"
select select "558"
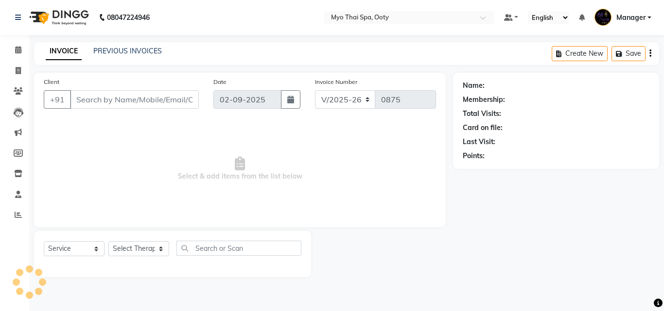
select select "V"
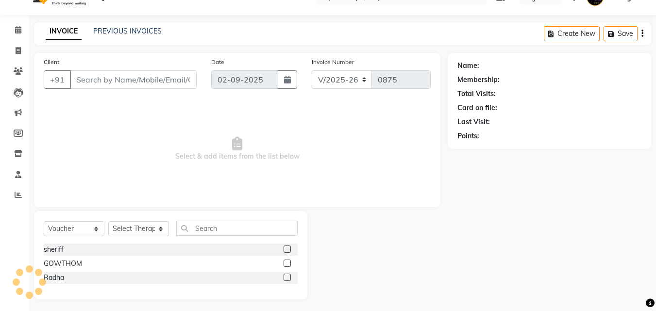
type input "9065382434"
select select "86044"
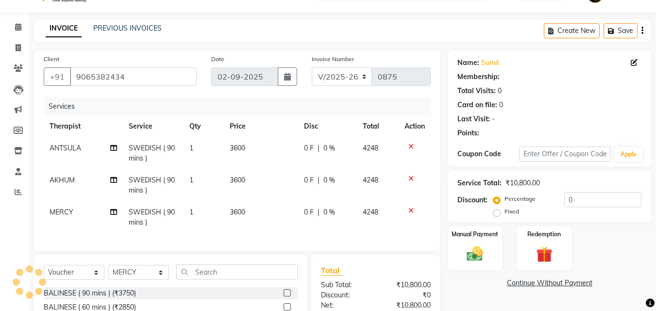
scroll to position [132, 0]
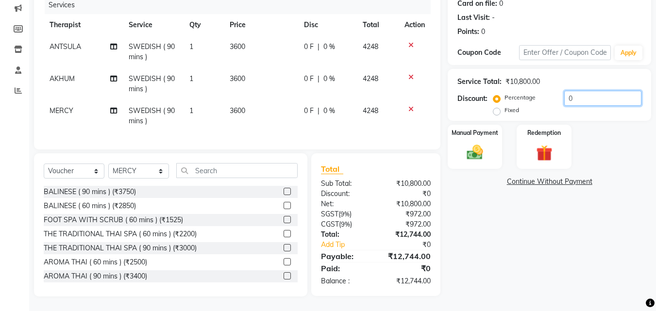
click at [599, 95] on input "0" at bounding box center [602, 98] width 77 height 15
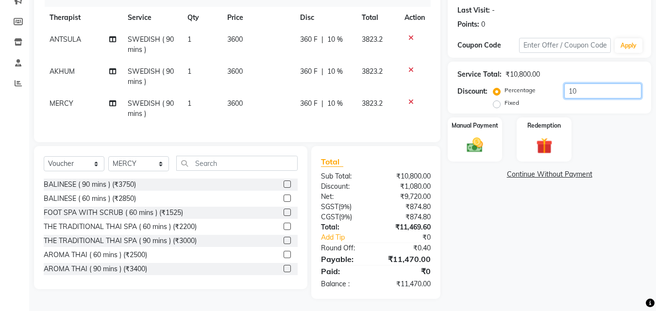
type input "1"
type input "2"
type input "3"
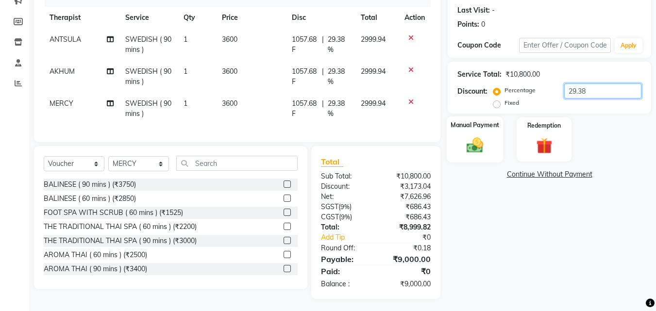
type input "29.38"
click at [485, 149] on img at bounding box center [475, 145] width 27 height 19
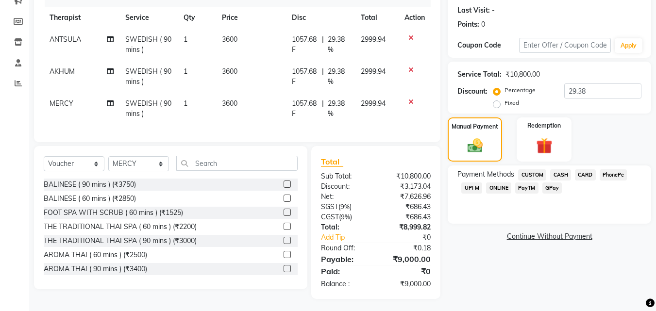
click at [472, 186] on span "UPI M" at bounding box center [472, 188] width 21 height 11
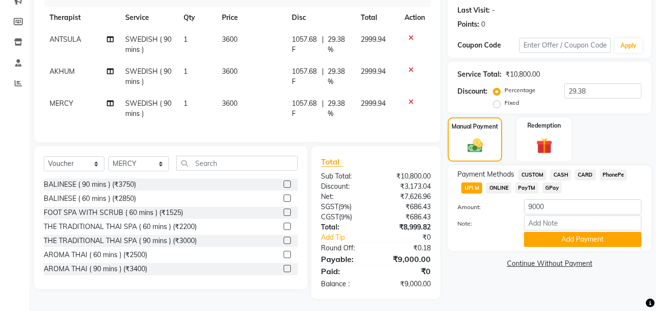
scroll to position [141, 0]
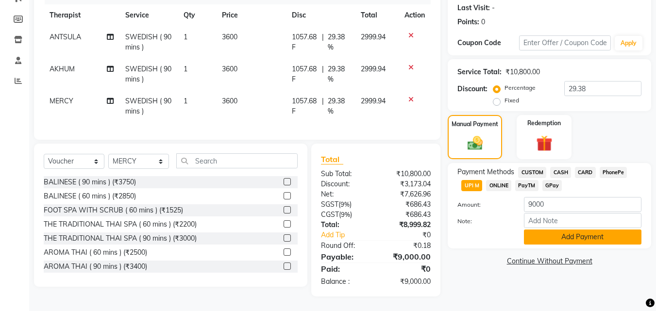
click at [570, 235] on button "Add Payment" at bounding box center [583, 237] width 118 height 15
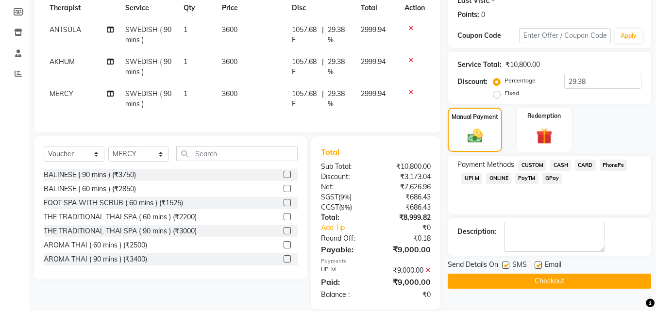
click at [559, 285] on button "Checkout" at bounding box center [550, 281] width 204 height 15
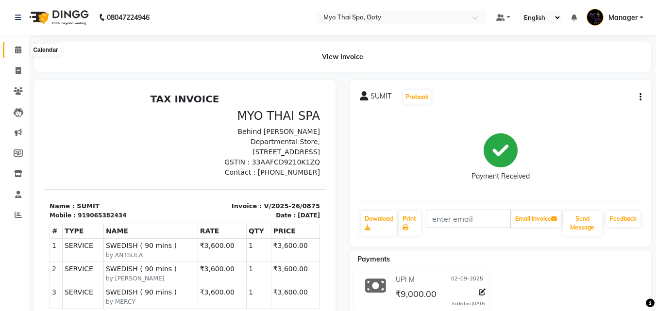
click at [16, 48] on icon at bounding box center [18, 49] width 6 height 7
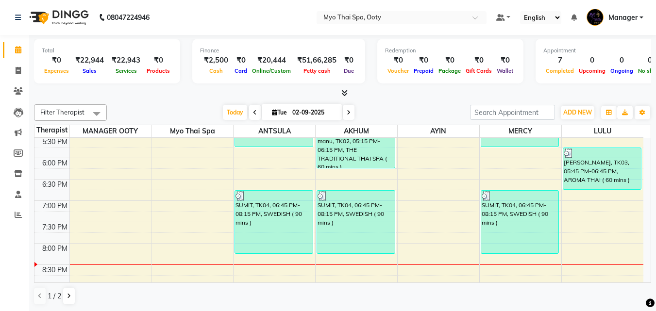
scroll to position [389, 0]
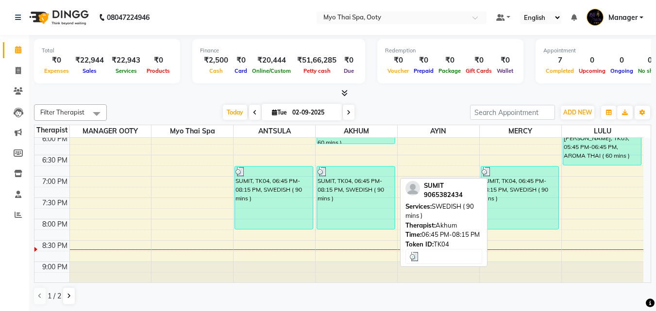
click at [369, 194] on div "SUMIT, TK04, 06:45 PM-08:15 PM, SWEDISH ( 90 mins )" at bounding box center [356, 198] width 78 height 63
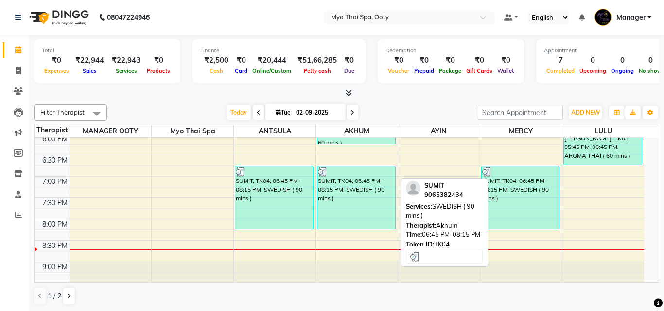
select select "3"
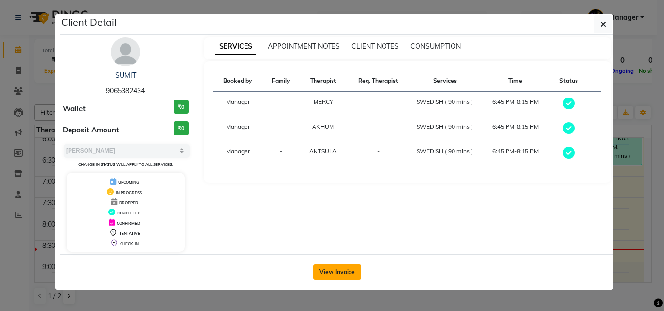
click at [333, 268] on button "View Invoice" at bounding box center [337, 273] width 48 height 16
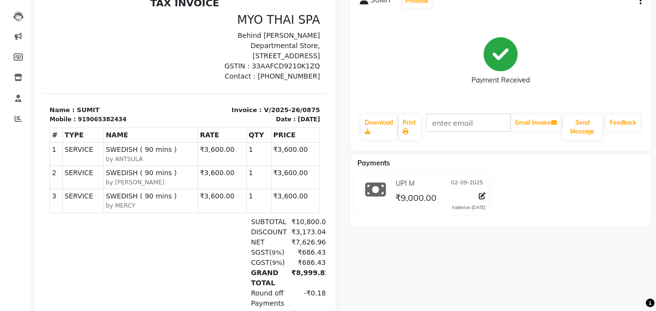
scroll to position [97, 0]
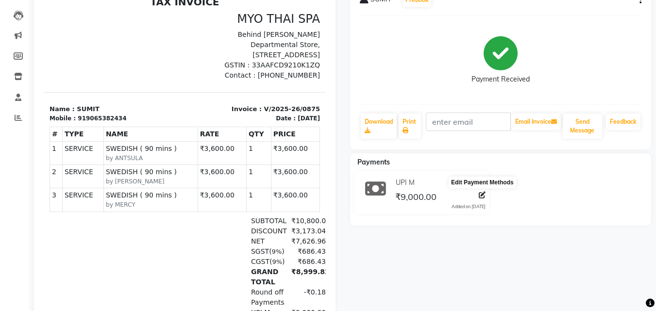
click at [484, 197] on icon at bounding box center [482, 195] width 7 height 7
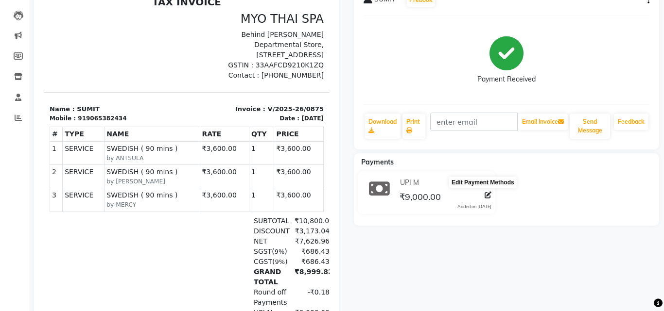
select select "43"
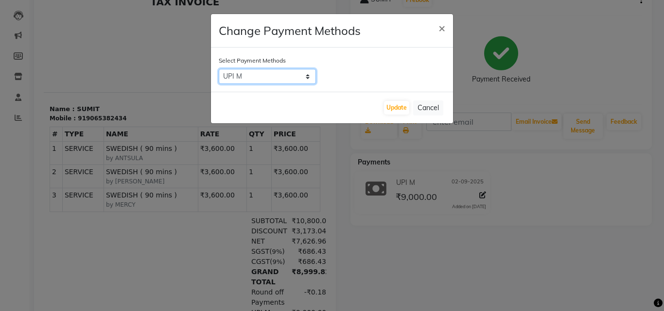
click at [302, 73] on select "CUSTOM CASH CARD PhonePe UPI M ONLINE PayTM GPay" at bounding box center [267, 76] width 97 height 15
click at [603, 67] on ngb-modal-window "Change Payment Methods × Select Payment Methods CUSTOM CASH CARD PhonePe UPI M …" at bounding box center [332, 155] width 664 height 311
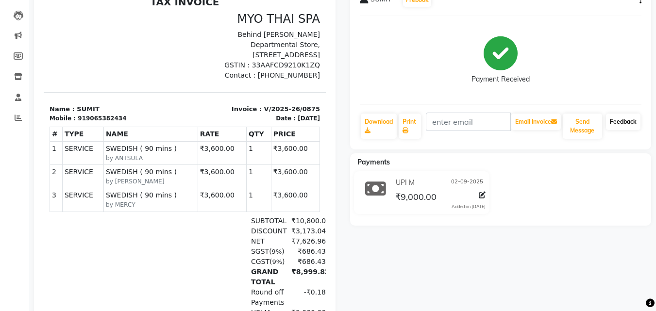
scroll to position [0, 0]
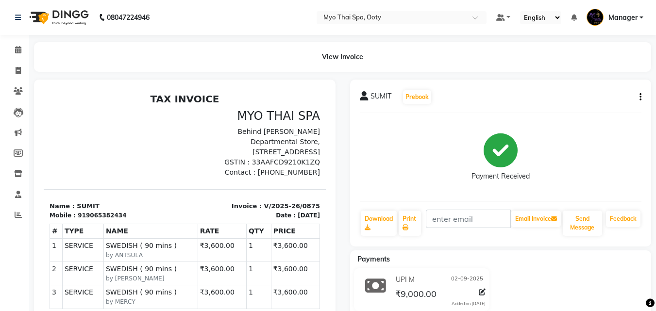
click at [639, 93] on button "button" at bounding box center [639, 97] width 6 height 10
click at [613, 95] on div "Split Service Amount" at bounding box center [592, 91] width 67 height 12
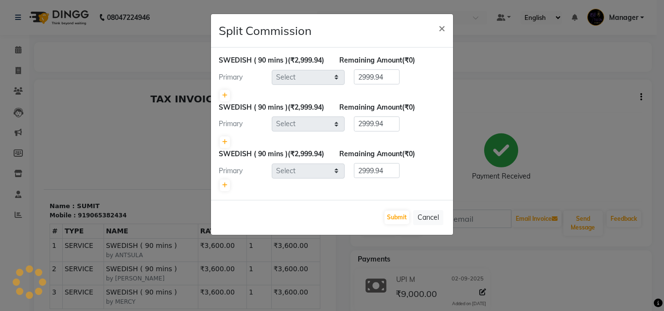
select select "59515"
select select "59516"
select select "86044"
click at [640, 94] on ngb-modal-window "Split Commission × SWEDISH ( 90 mins ) (₹2,999.94) Remaining Amount (₹0) Primar…" at bounding box center [332, 155] width 664 height 311
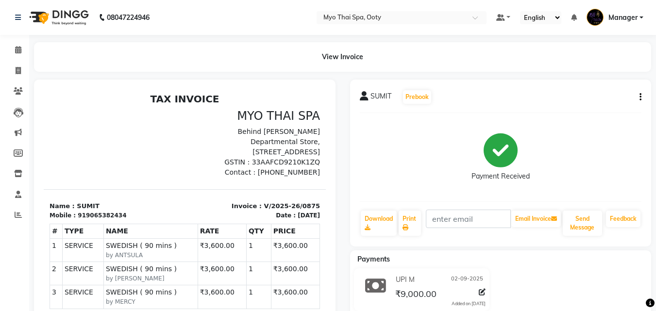
click at [641, 97] on icon "button" at bounding box center [641, 97] width 2 height 0
click at [598, 102] on div "Edit Item Staff" at bounding box center [592, 103] width 67 height 12
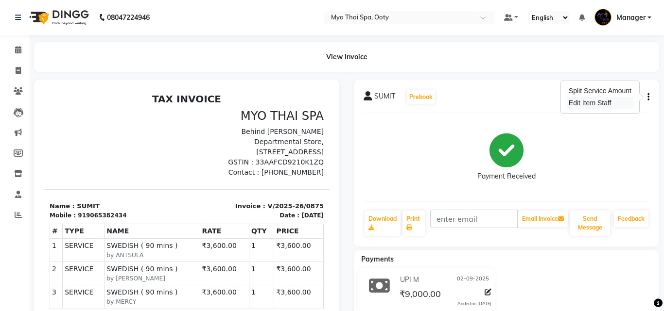
select select "59515"
select select "59516"
select select "86044"
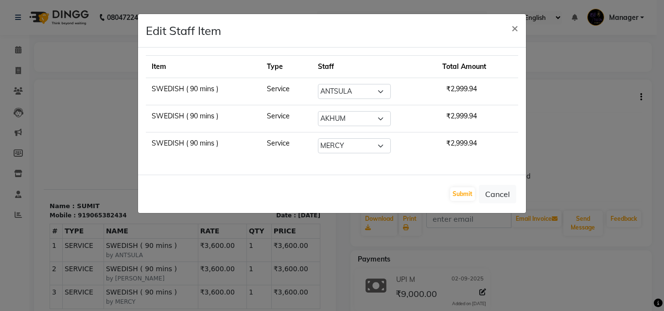
click at [529, 114] on ngb-modal-window "Edit Staff Item × Item Type Staff Total Amount SWEDISH ( 90 mins ) Service Sele…" at bounding box center [332, 155] width 664 height 311
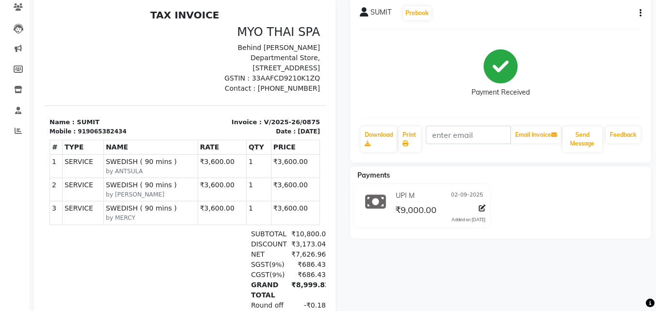
scroll to position [188, 0]
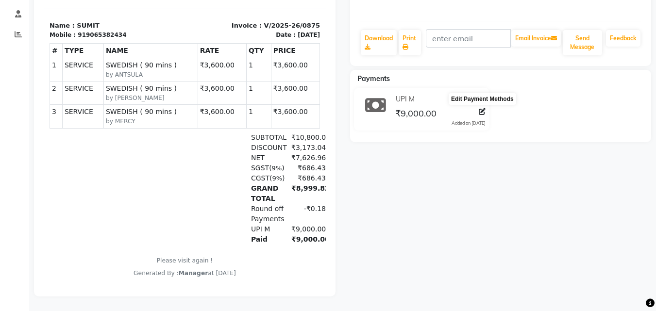
click at [482, 108] on icon at bounding box center [482, 111] width 7 height 7
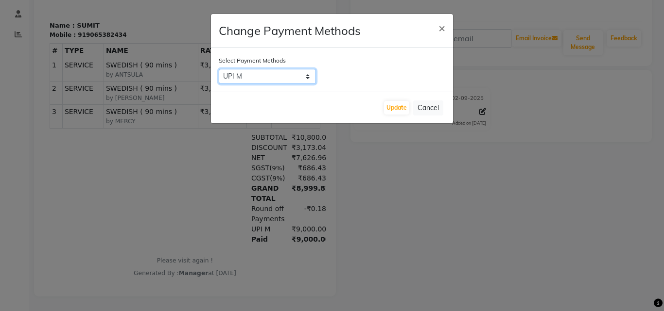
click at [303, 75] on select "CUSTOM CASH CARD PhonePe UPI M ONLINE PayTM GPay" at bounding box center [267, 76] width 97 height 15
click at [219, 69] on select "CUSTOM CASH CARD PhonePe UPI M ONLINE PayTM GPay" at bounding box center [267, 76] width 97 height 15
click at [306, 77] on select "CUSTOM CASH CARD PhonePe UPI M ONLINE PayTM GPay" at bounding box center [267, 76] width 97 height 15
click at [219, 69] on select "CUSTOM CASH CARD PhonePe UPI M ONLINE PayTM GPay" at bounding box center [267, 76] width 97 height 15
click at [307, 76] on select "CUSTOM CASH CARD PhonePe UPI M ONLINE PayTM GPay" at bounding box center [267, 76] width 97 height 15
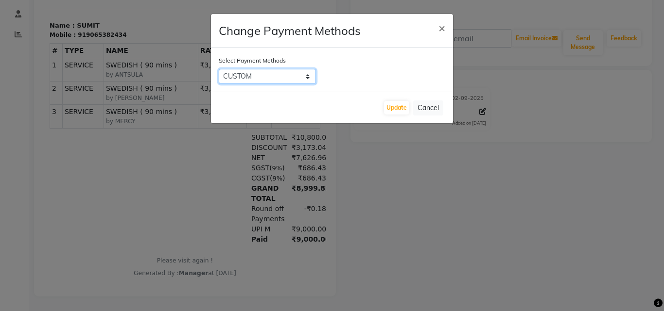
select select "1"
click at [219, 69] on select "CUSTOM CASH CARD PhonePe UPI M ONLINE PayTM GPay" at bounding box center [267, 76] width 97 height 15
click at [392, 103] on button "Update" at bounding box center [396, 108] width 25 height 14
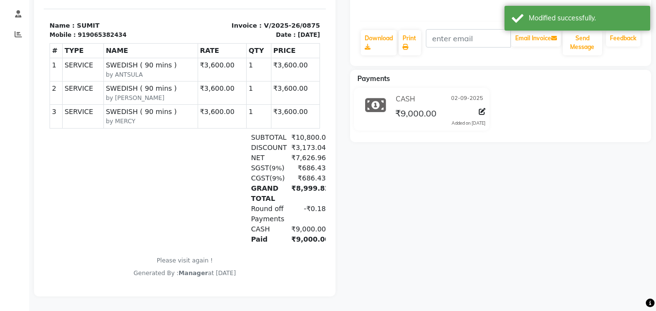
click at [478, 94] on span "02-09-2025" at bounding box center [467, 99] width 32 height 10
click at [477, 107] on div at bounding box center [480, 113] width 11 height 13
click at [479, 108] on icon at bounding box center [482, 111] width 7 height 7
select select "1"
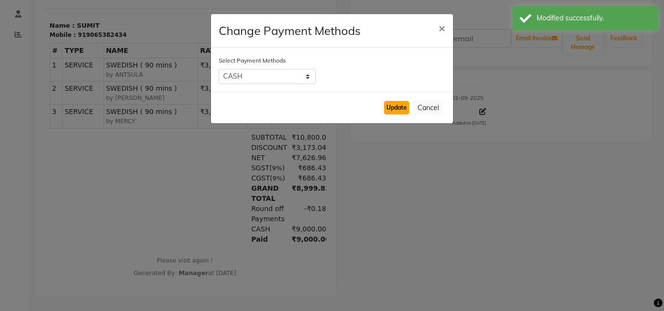
click at [391, 108] on button "Update" at bounding box center [396, 108] width 25 height 14
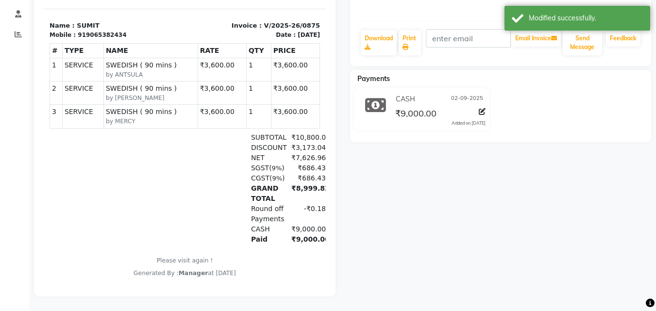
scroll to position [91, 0]
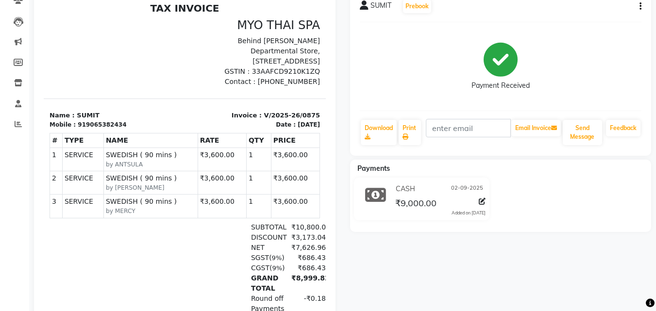
click at [642, 8] on div "SUMIT Prebook Payment Received Download Print Email Invoice Send Message Feedba…" at bounding box center [501, 72] width 302 height 167
click at [638, 4] on button "button" at bounding box center [639, 6] width 6 height 10
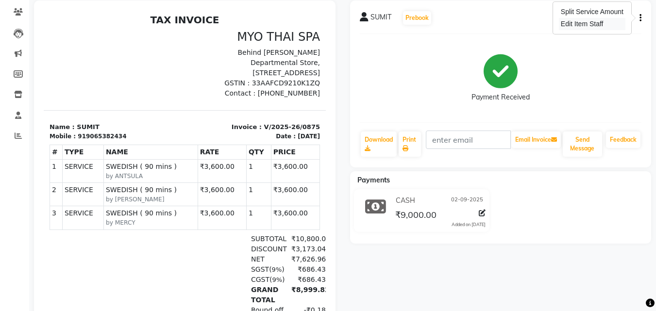
scroll to position [42, 0]
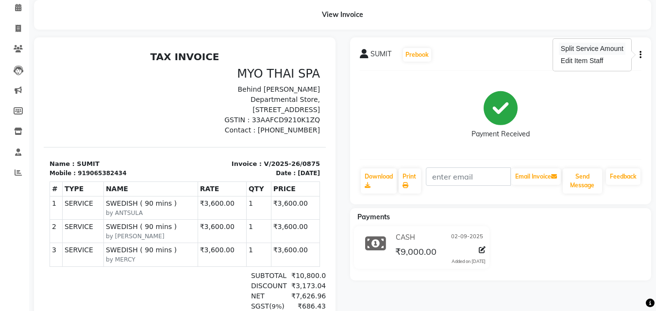
click at [594, 48] on div "Split Service Amount" at bounding box center [592, 49] width 67 height 12
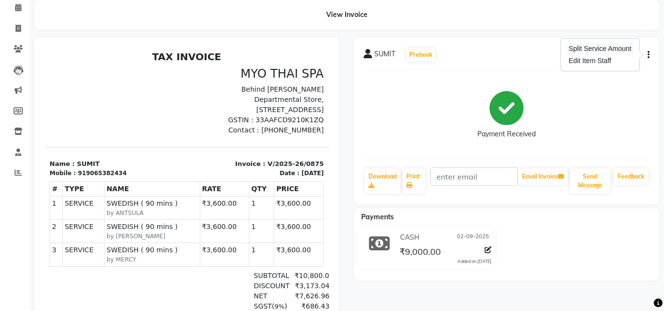
select select "59515"
select select "59516"
select select "86044"
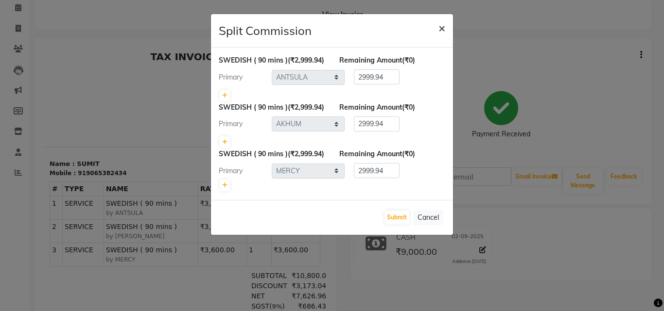
click at [440, 28] on span "×" at bounding box center [441, 27] width 7 height 15
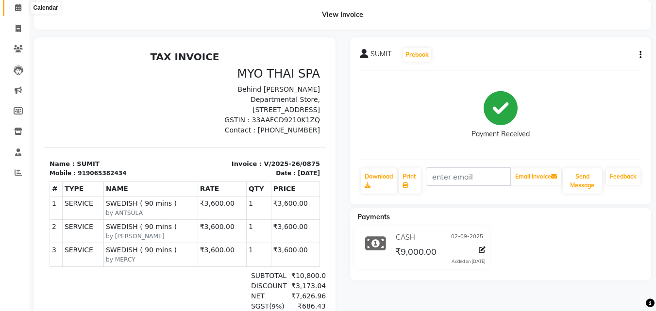
scroll to position [0, 0]
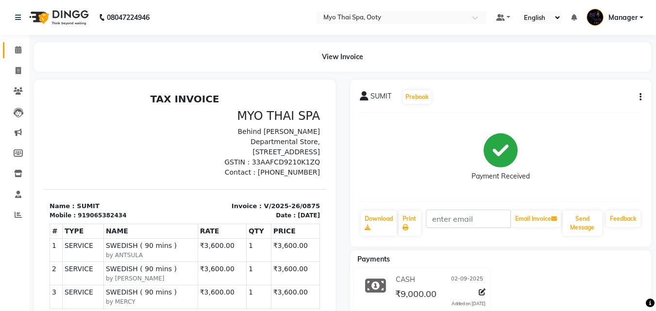
click at [22, 52] on span at bounding box center [18, 50] width 17 height 11
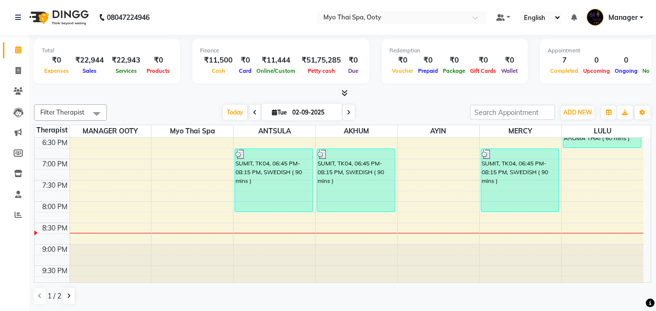
scroll to position [410, 0]
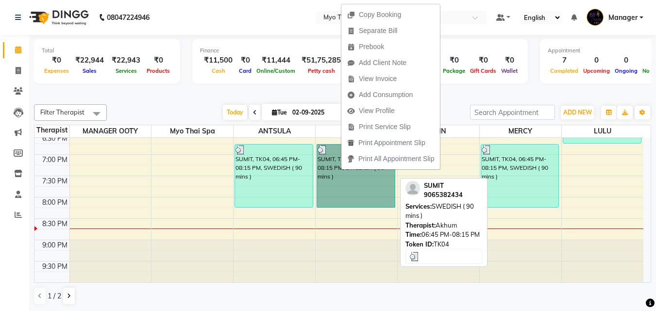
click at [360, 186] on link "SUMIT, TK04, 06:45 PM-08:15 PM, SWEDISH ( 90 mins )" at bounding box center [356, 176] width 79 height 64
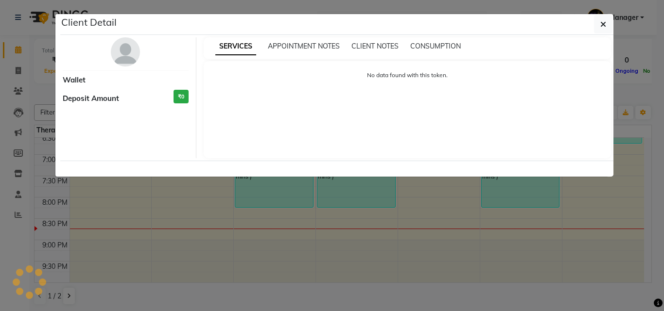
select select "3"
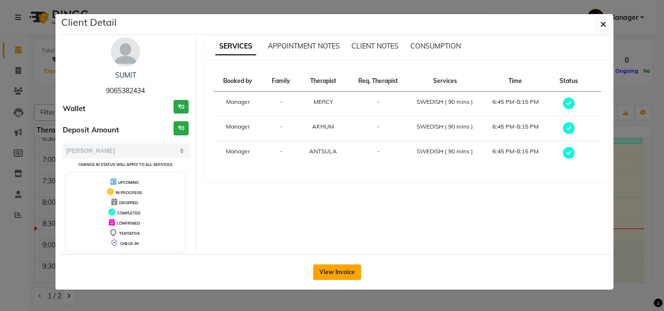
click at [333, 276] on button "View Invoice" at bounding box center [337, 273] width 48 height 16
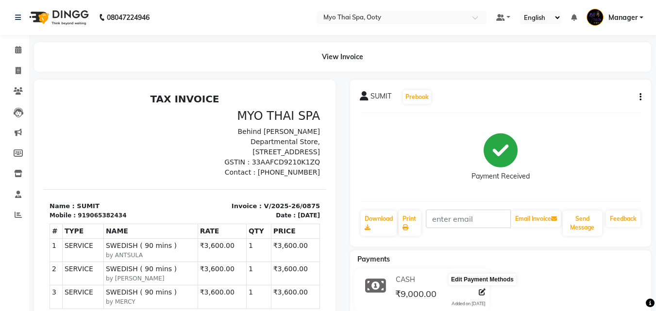
click at [481, 291] on icon at bounding box center [482, 292] width 7 height 7
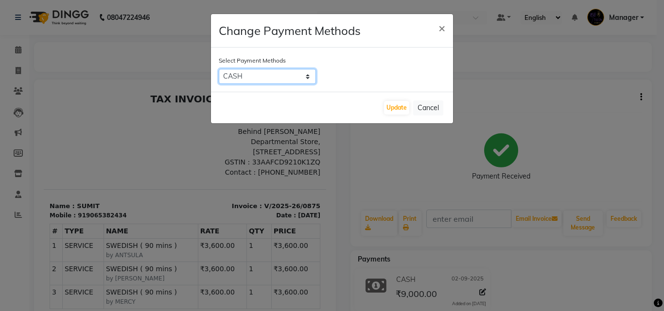
click at [302, 72] on select "CUSTOM CASH CARD PhonePe UPI M ONLINE PayTM GPay" at bounding box center [267, 76] width 97 height 15
select select "43"
click at [219, 69] on select "CUSTOM CASH CARD PhonePe UPI M ONLINE PayTM GPay" at bounding box center [267, 76] width 97 height 15
click at [393, 101] on div "Update Cancel" at bounding box center [332, 108] width 242 height 32
click at [394, 107] on button "Update" at bounding box center [396, 108] width 25 height 14
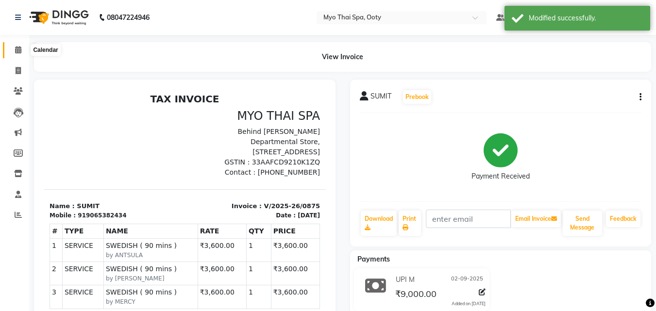
click at [19, 49] on icon at bounding box center [18, 49] width 6 height 7
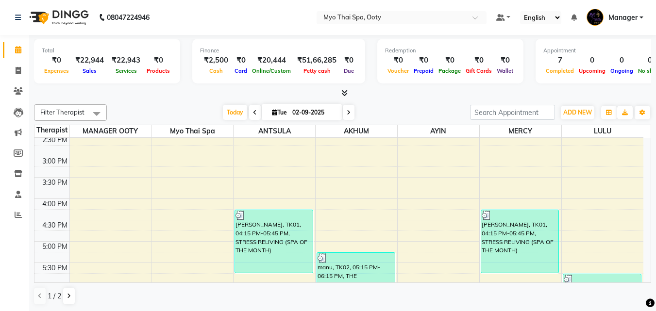
scroll to position [243, 0]
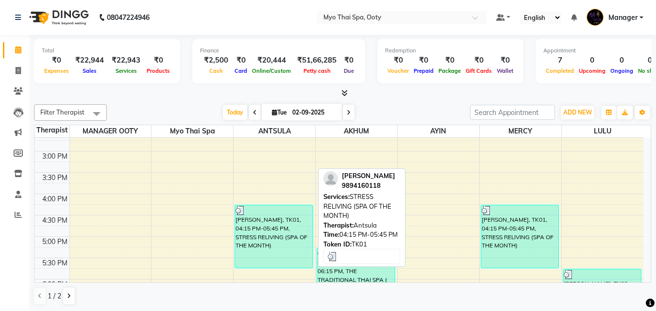
click at [293, 240] on div "[PERSON_NAME], TK01, 04:15 PM-05:45 PM, STRESS RELIVING (SPA OF THE MONTH)" at bounding box center [274, 236] width 78 height 63
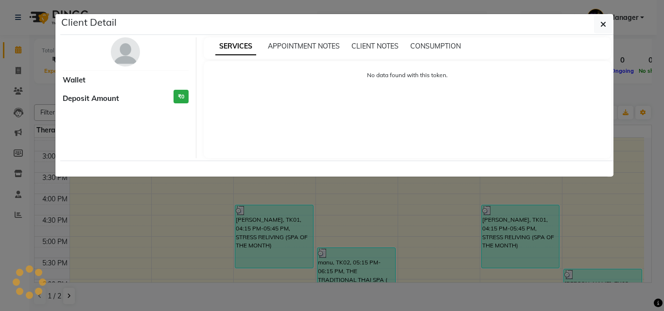
select select "3"
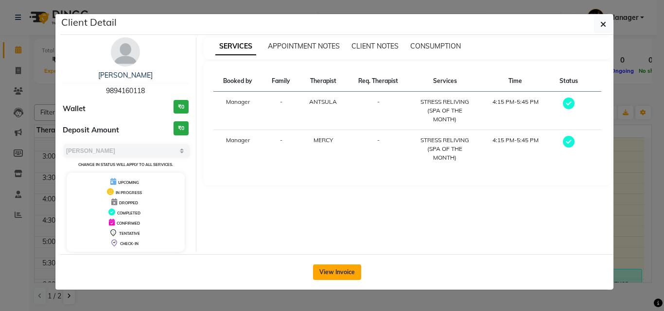
click at [322, 273] on button "View Invoice" at bounding box center [337, 273] width 48 height 16
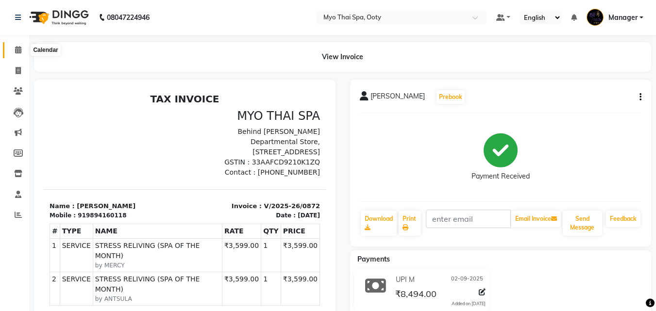
click at [25, 51] on span at bounding box center [18, 50] width 17 height 11
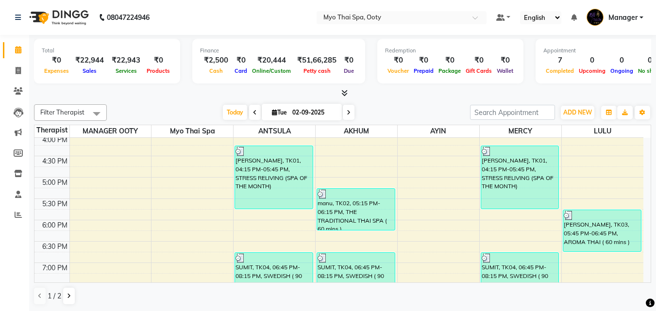
scroll to position [410, 0]
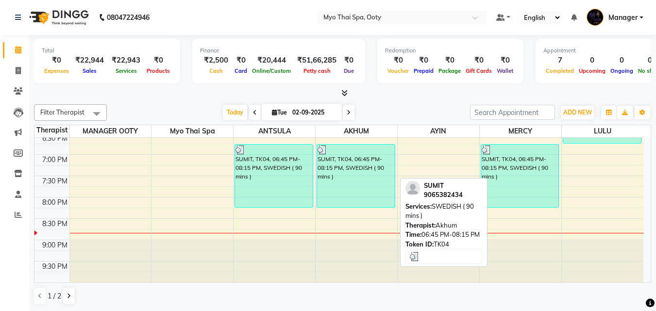
click at [346, 193] on div "SUMIT, TK04, 06:45 PM-08:15 PM, SWEDISH ( 90 mins )" at bounding box center [356, 176] width 78 height 63
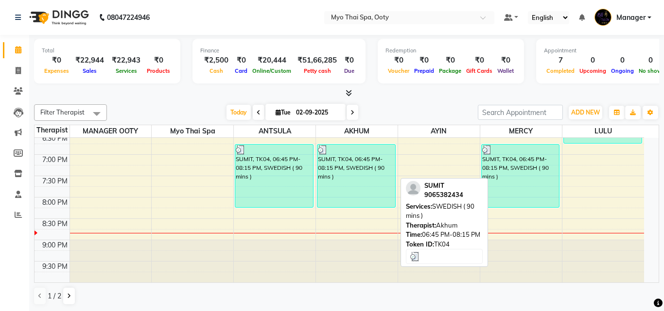
select select "3"
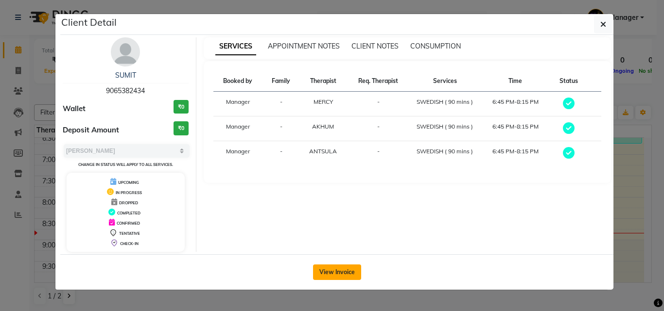
click at [317, 269] on button "View Invoice" at bounding box center [337, 273] width 48 height 16
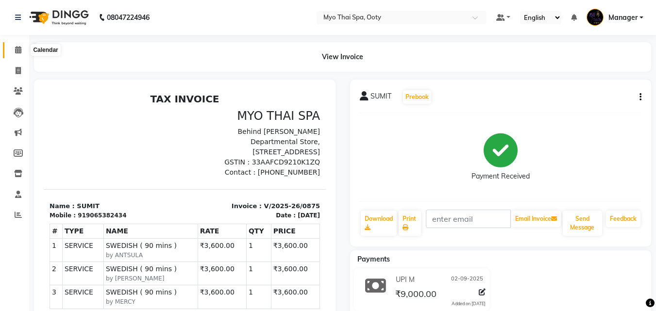
click at [18, 46] on icon at bounding box center [18, 49] width 6 height 7
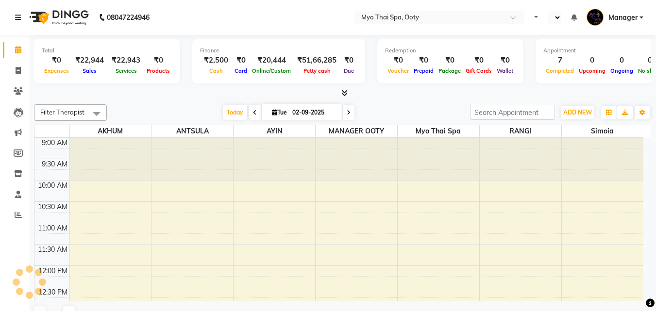
scroll to position [342, 0]
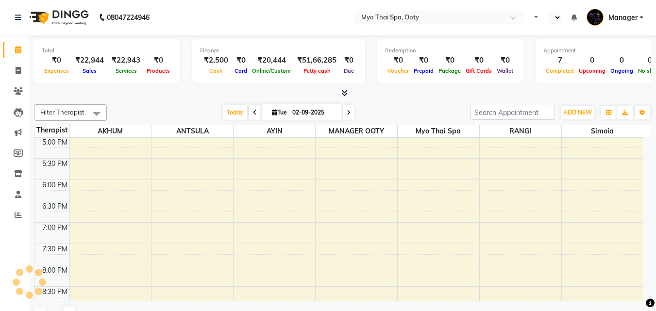
select select "en"
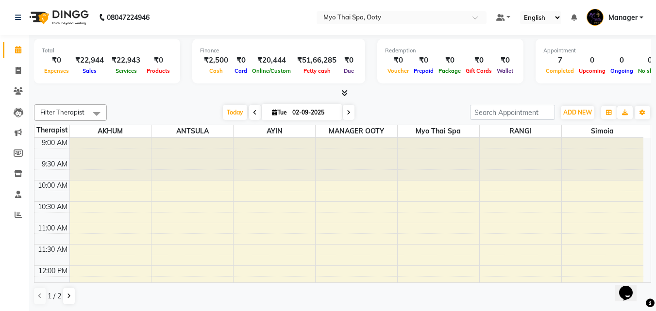
scroll to position [0, 0]
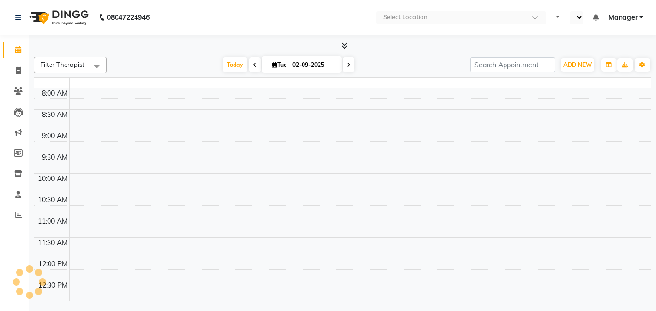
select select "en"
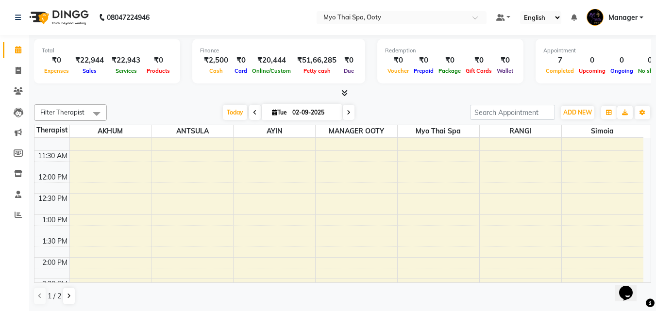
scroll to position [97, 0]
click at [21, 215] on icon at bounding box center [18, 214] width 7 height 7
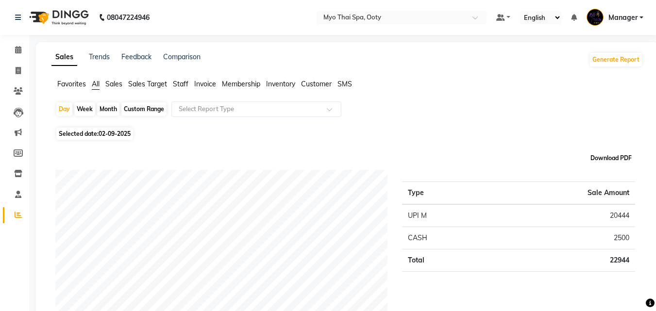
click at [625, 157] on button "Download PDF" at bounding box center [611, 159] width 46 height 14
